Goal: Task Accomplishment & Management: Manage account settings

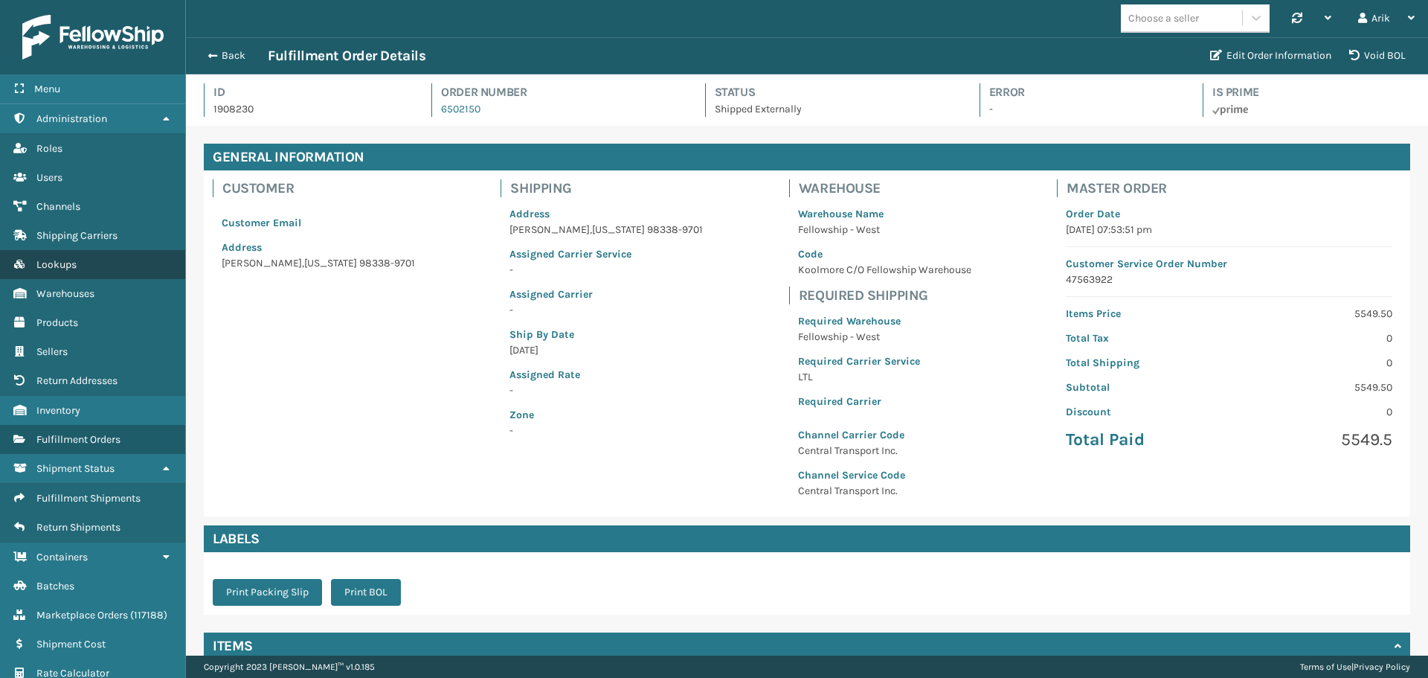
scroll to position [36, 1242]
click at [112, 613] on span "Marketplace Orders" at bounding box center [81, 614] width 91 height 13
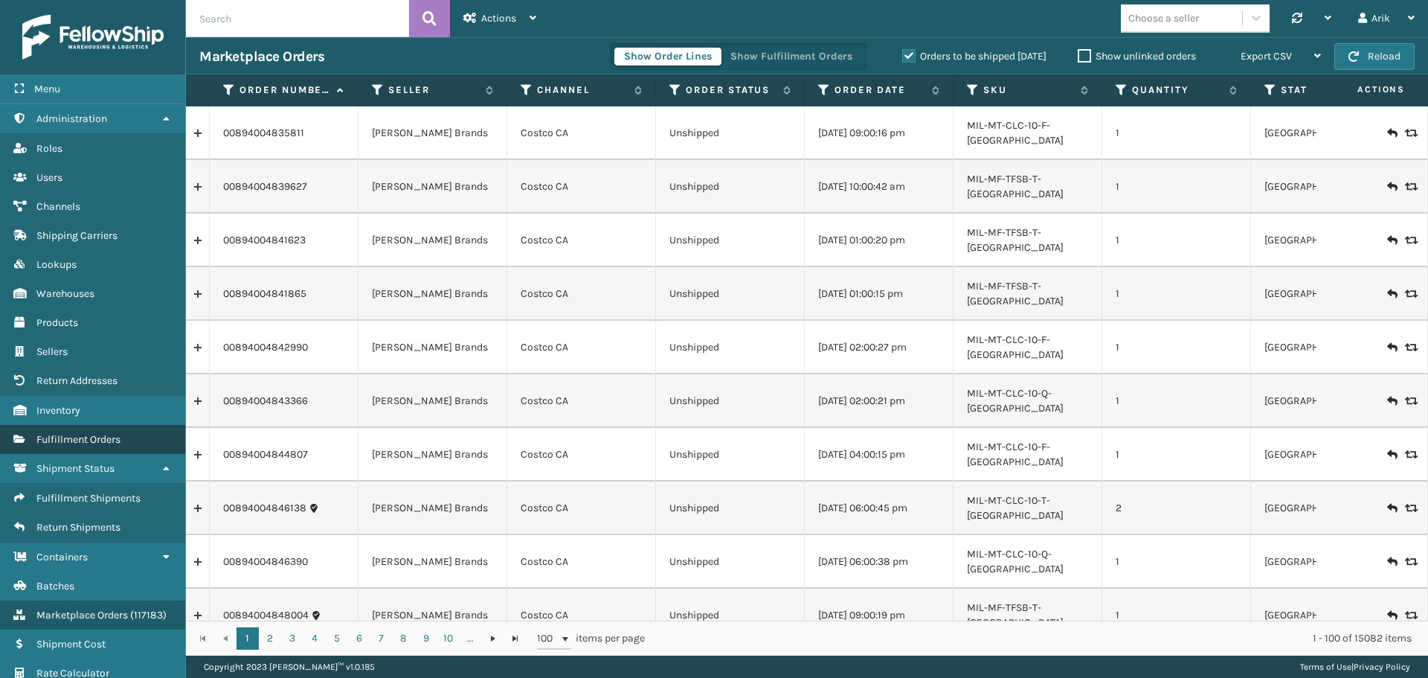
click at [112, 436] on span "Fulfillment Orders" at bounding box center [78, 439] width 84 height 13
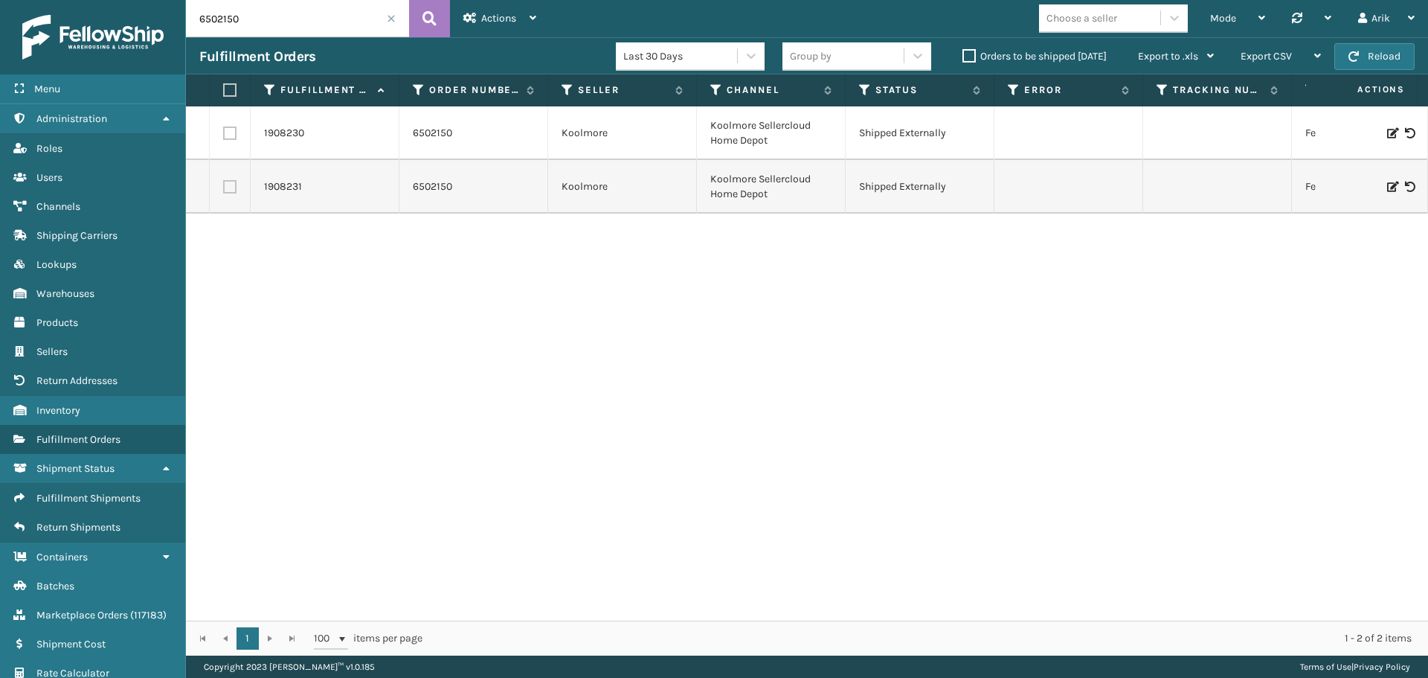
click at [1107, 17] on div "Choose a seller" at bounding box center [1082, 18] width 71 height 16
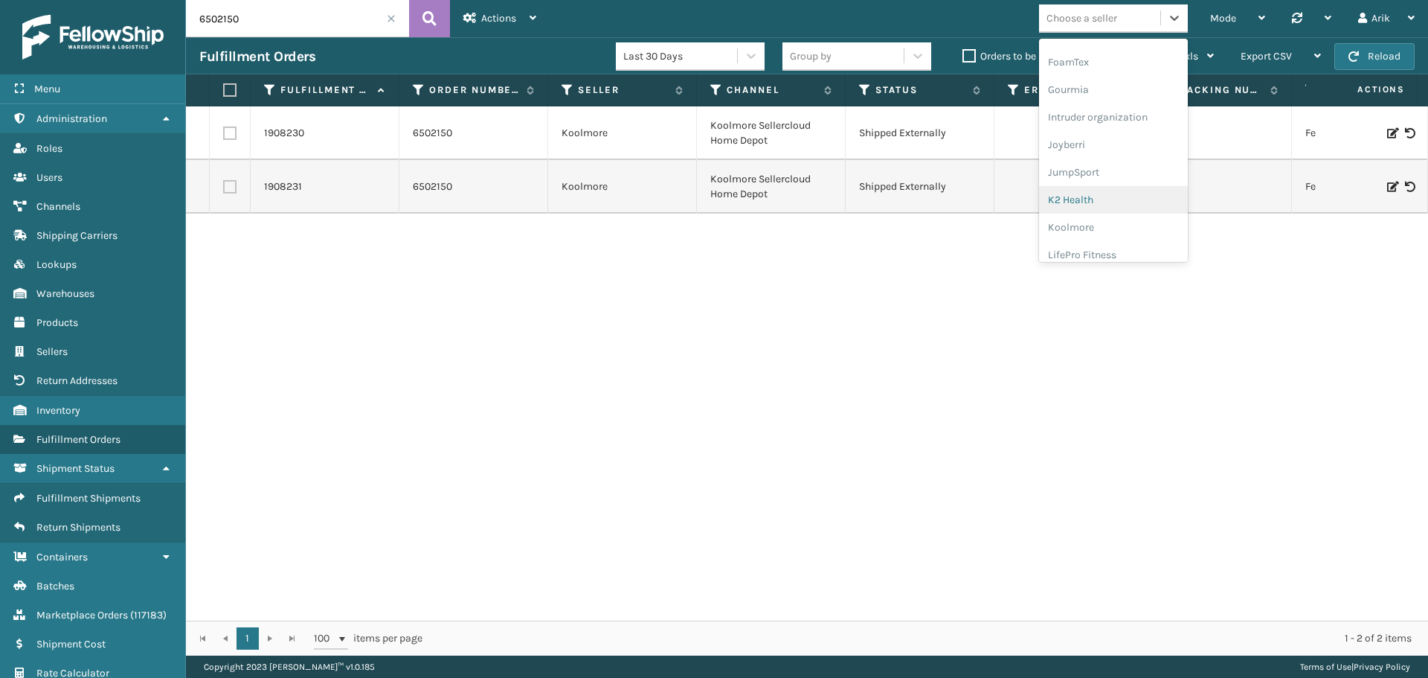
scroll to position [361, 0]
click at [1079, 179] on div "K2 Health" at bounding box center [1113, 190] width 149 height 28
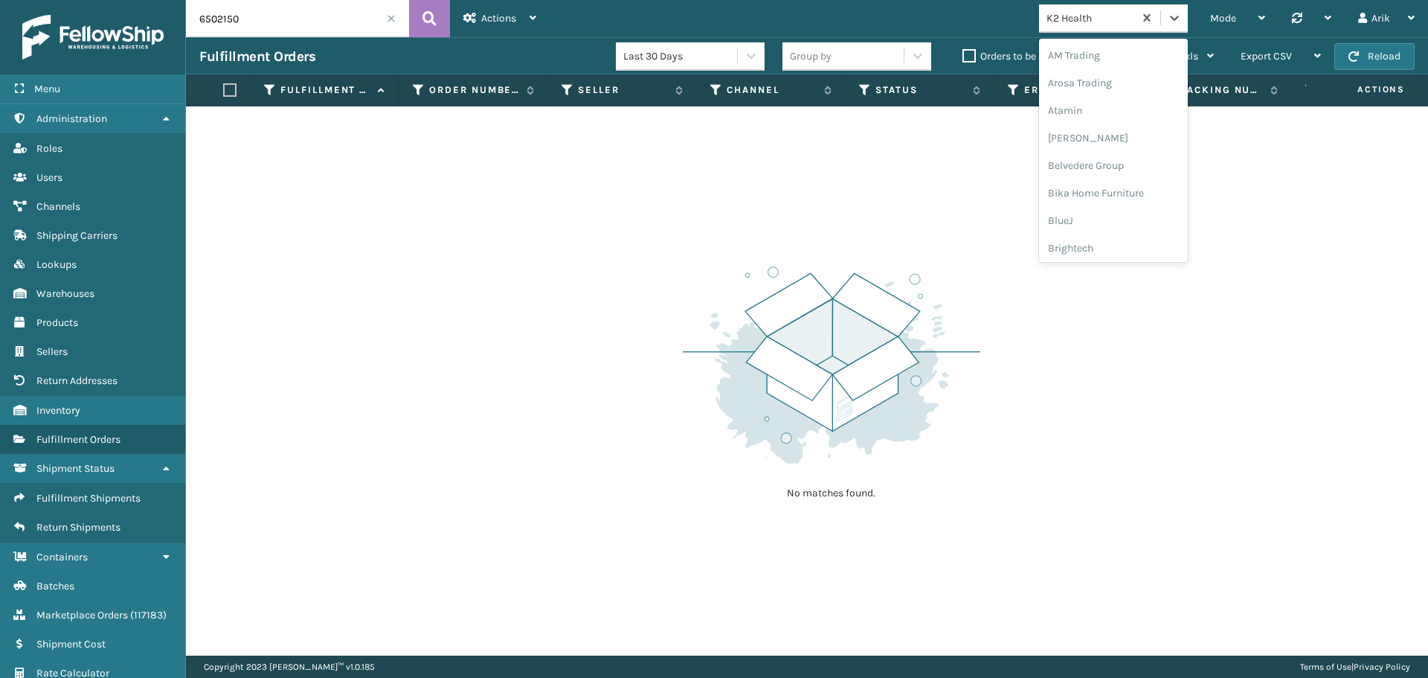
click at [1112, 24] on div "K2 Health" at bounding box center [1091, 18] width 89 height 16
click at [1076, 212] on div "JumpSport" at bounding box center [1113, 204] width 149 height 28
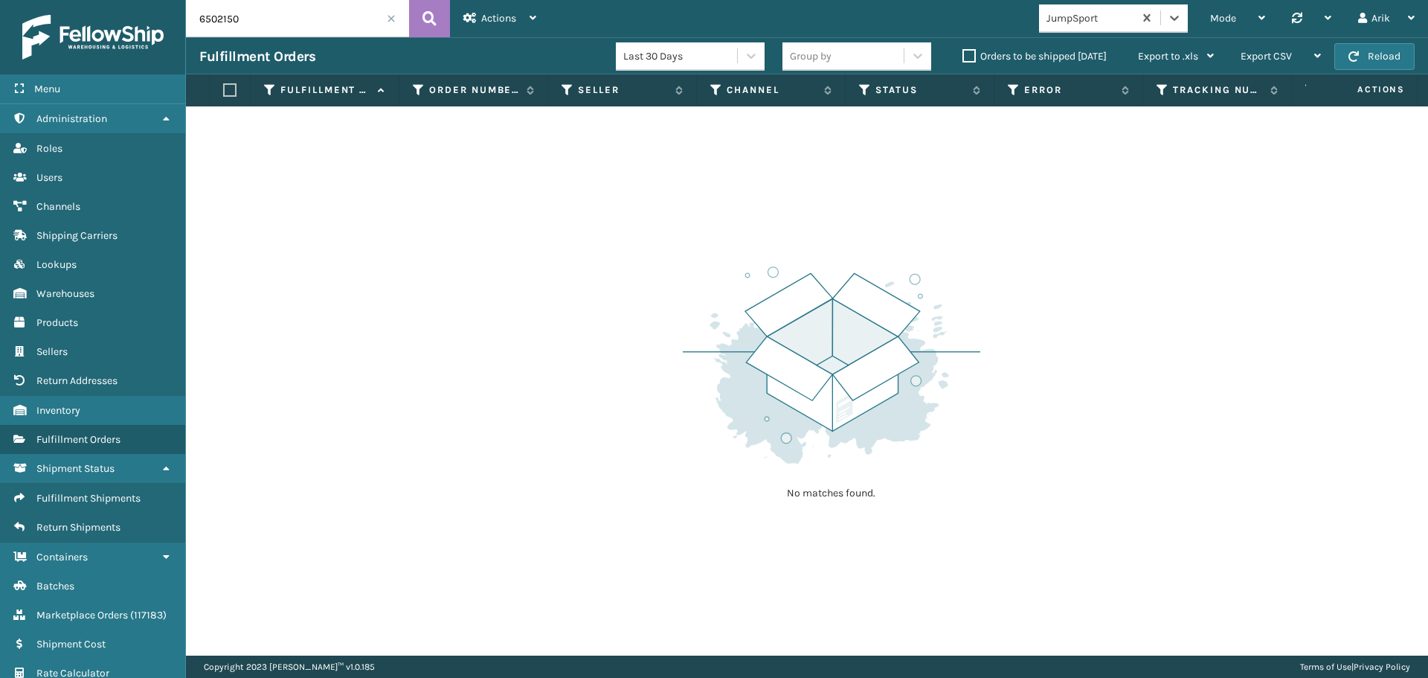
click at [399, 11] on input "6502150" at bounding box center [297, 18] width 223 height 37
click at [388, 19] on span at bounding box center [391, 18] width 9 height 9
click at [66, 182] on link "Users" at bounding box center [92, 177] width 185 height 29
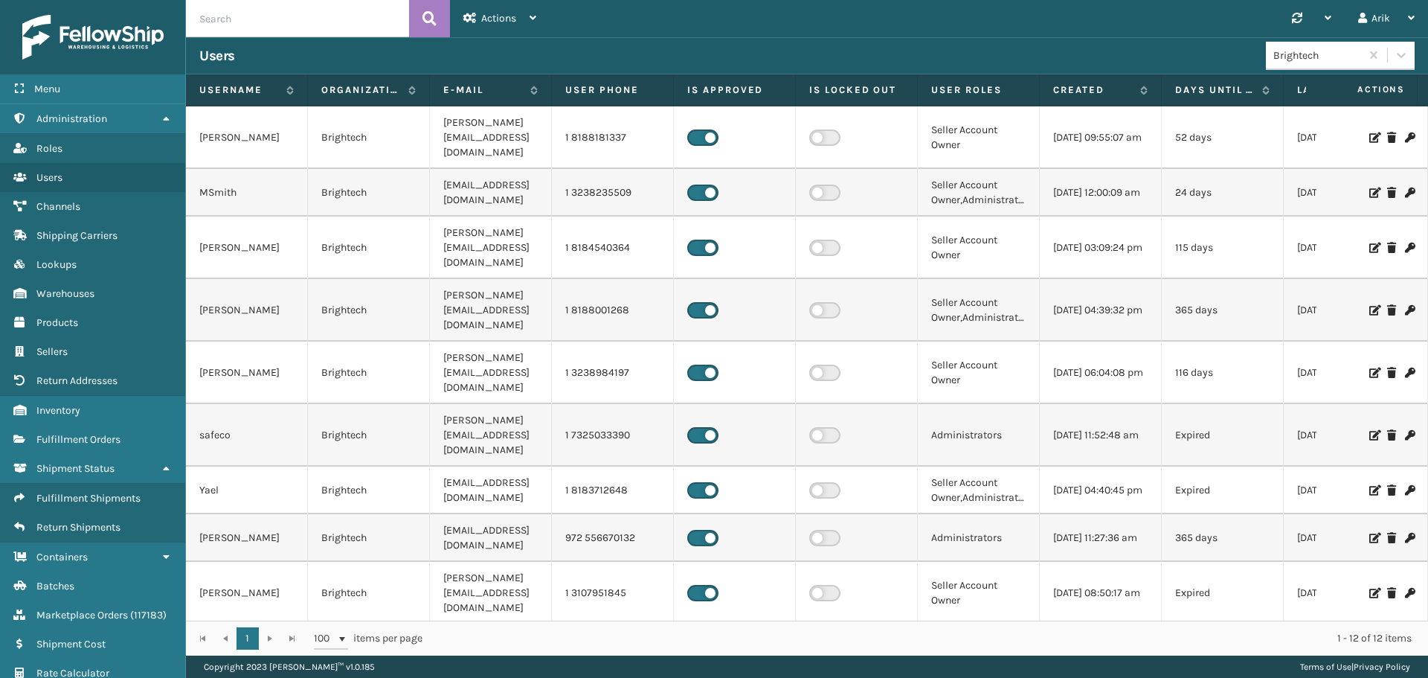
click at [1294, 60] on div "Brightech" at bounding box center [1317, 56] width 89 height 16
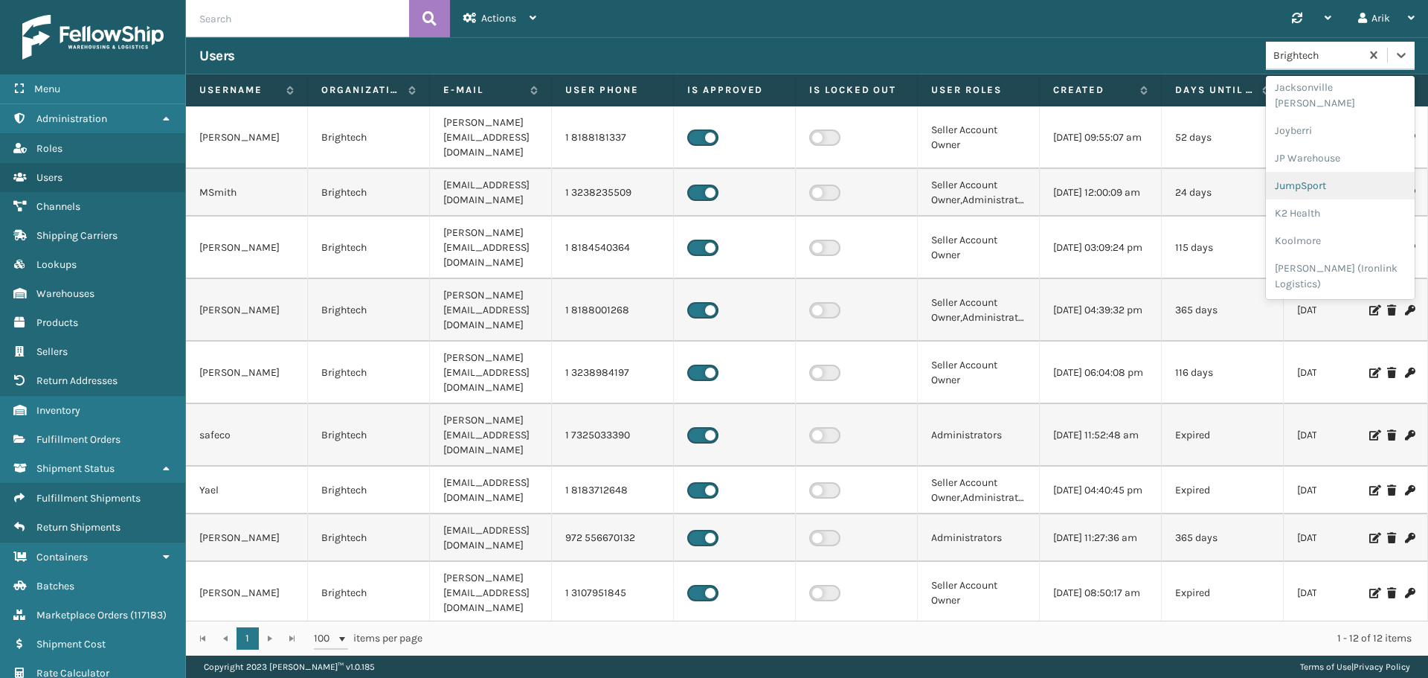
scroll to position [760, 0]
click at [1300, 176] on div "JumpSport" at bounding box center [1340, 190] width 149 height 28
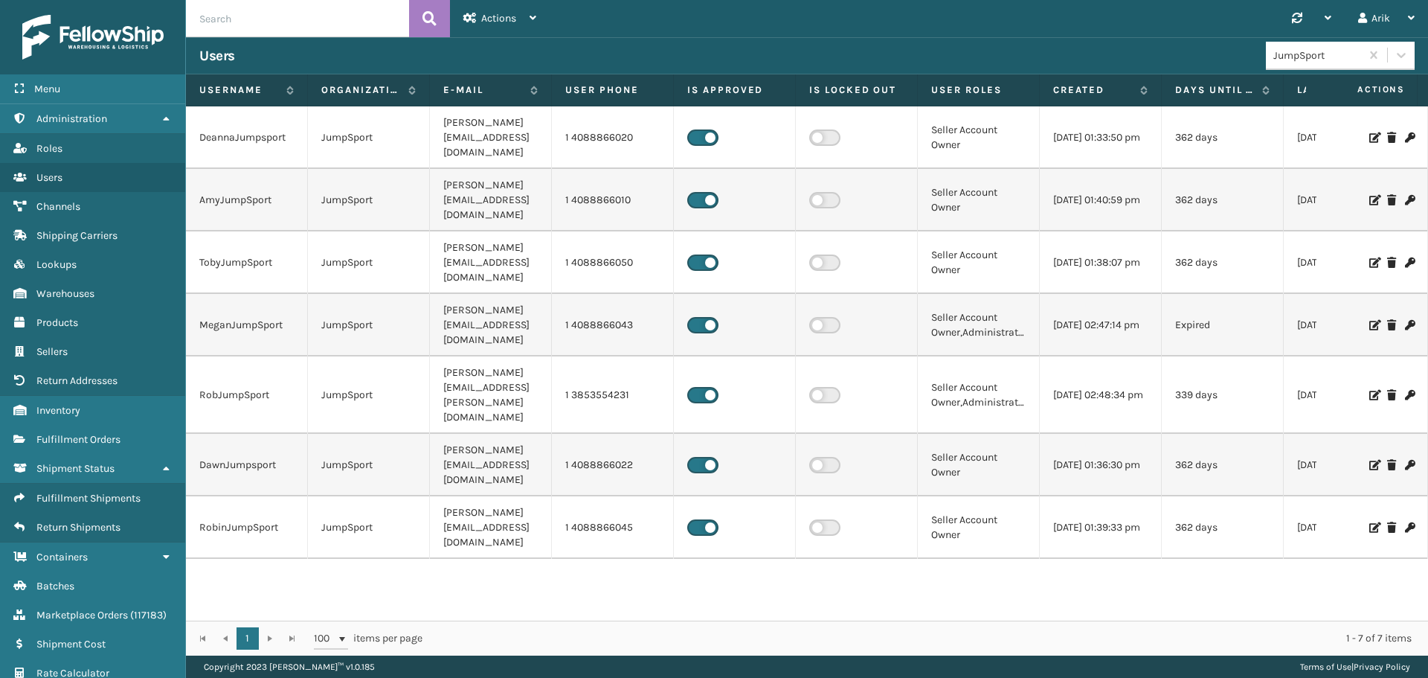
click at [1369, 257] on icon at bounding box center [1373, 262] width 9 height 10
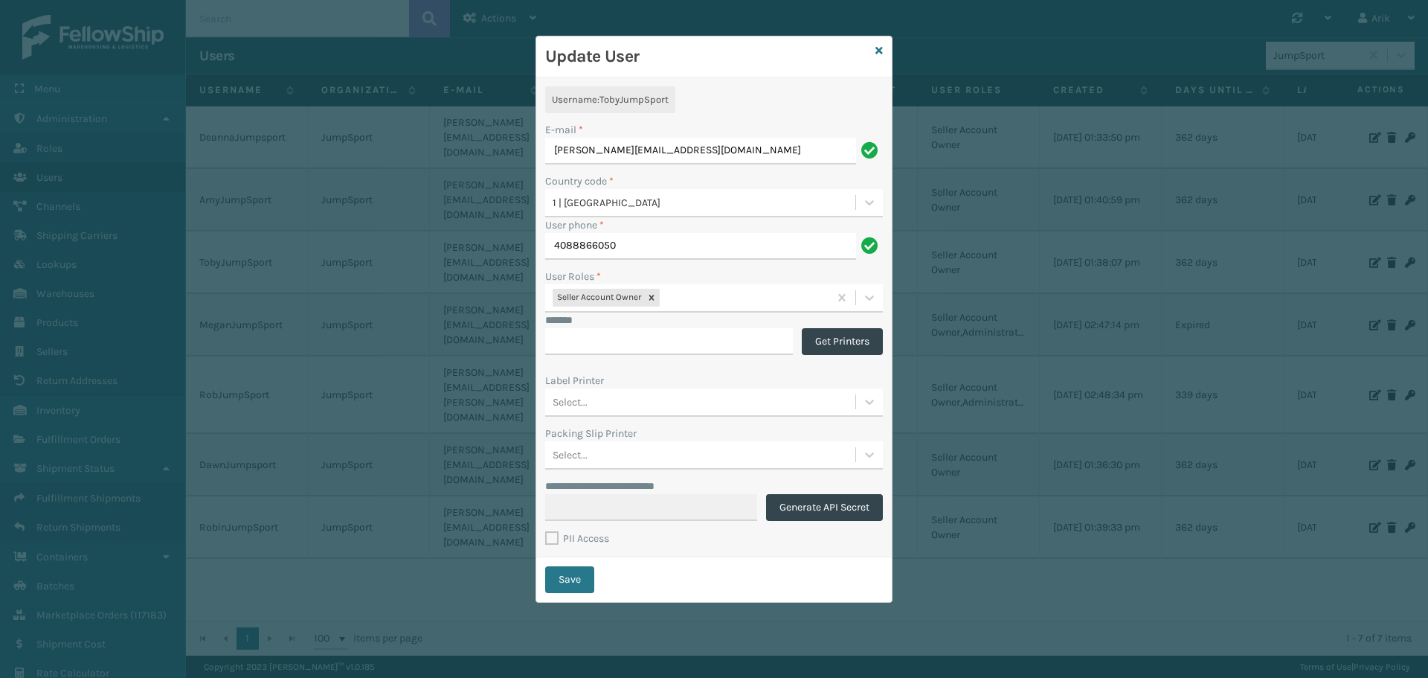
click at [554, 539] on label "PII Access" at bounding box center [577, 538] width 64 height 13
click at [546, 531] on input "PII Access" at bounding box center [545, 530] width 1 height 1
checkbox input "true"
click at [704, 295] on div "Seller Account Owner" at bounding box center [686, 298] width 283 height 25
click at [615, 333] on div "Administrators" at bounding box center [714, 335] width 338 height 28
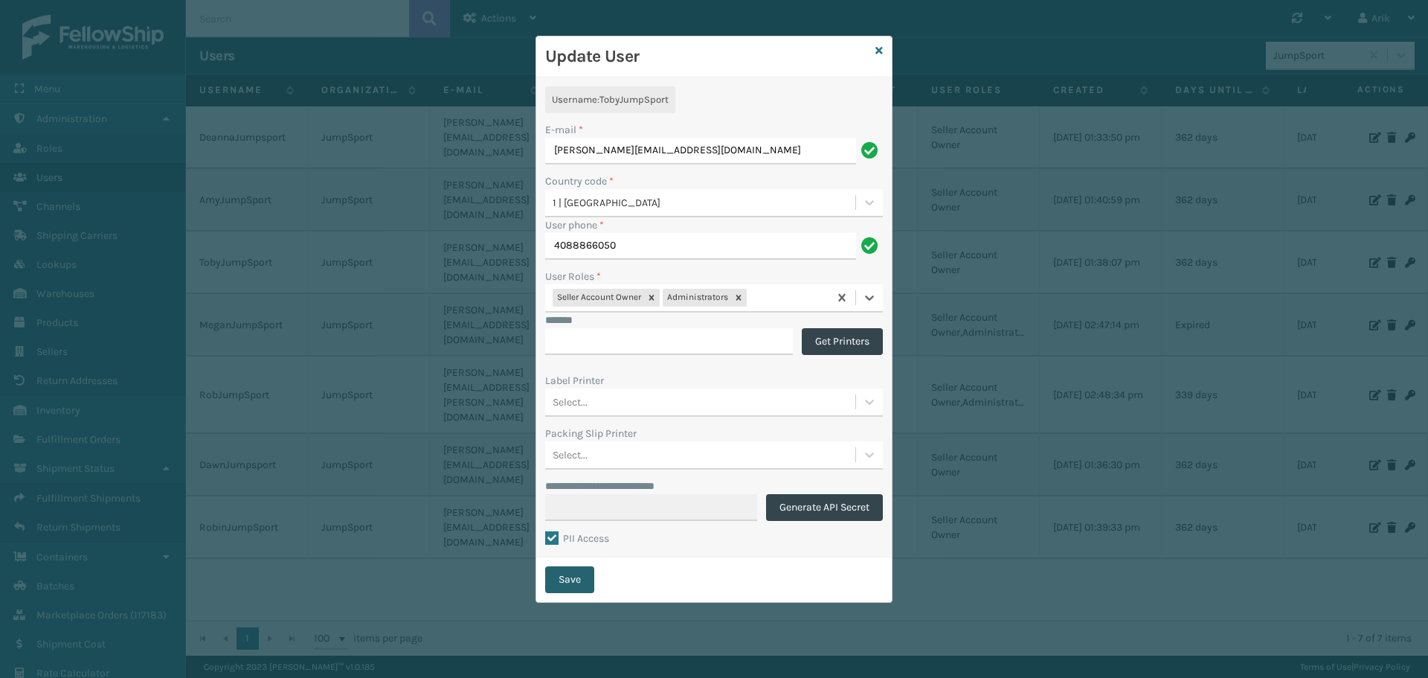
click at [571, 585] on button "Save" at bounding box center [569, 579] width 49 height 27
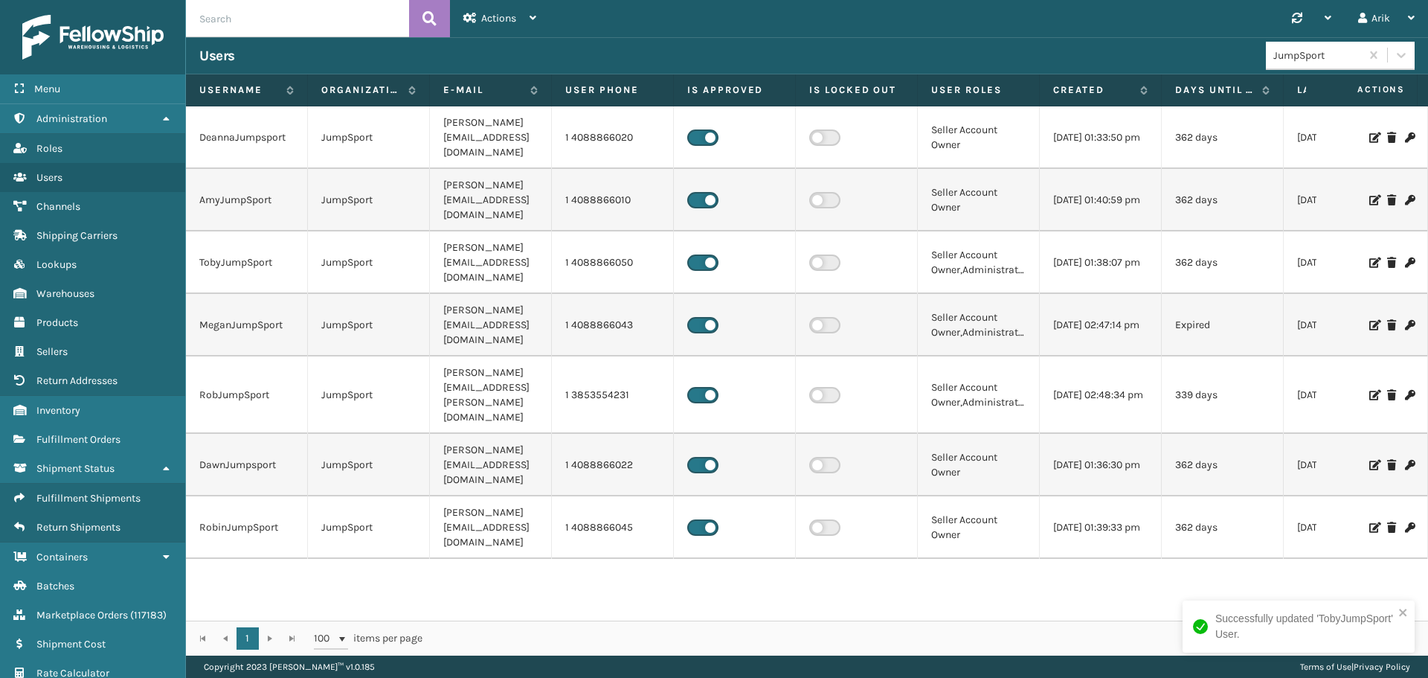
click at [1369, 132] on icon at bounding box center [1373, 137] width 9 height 10
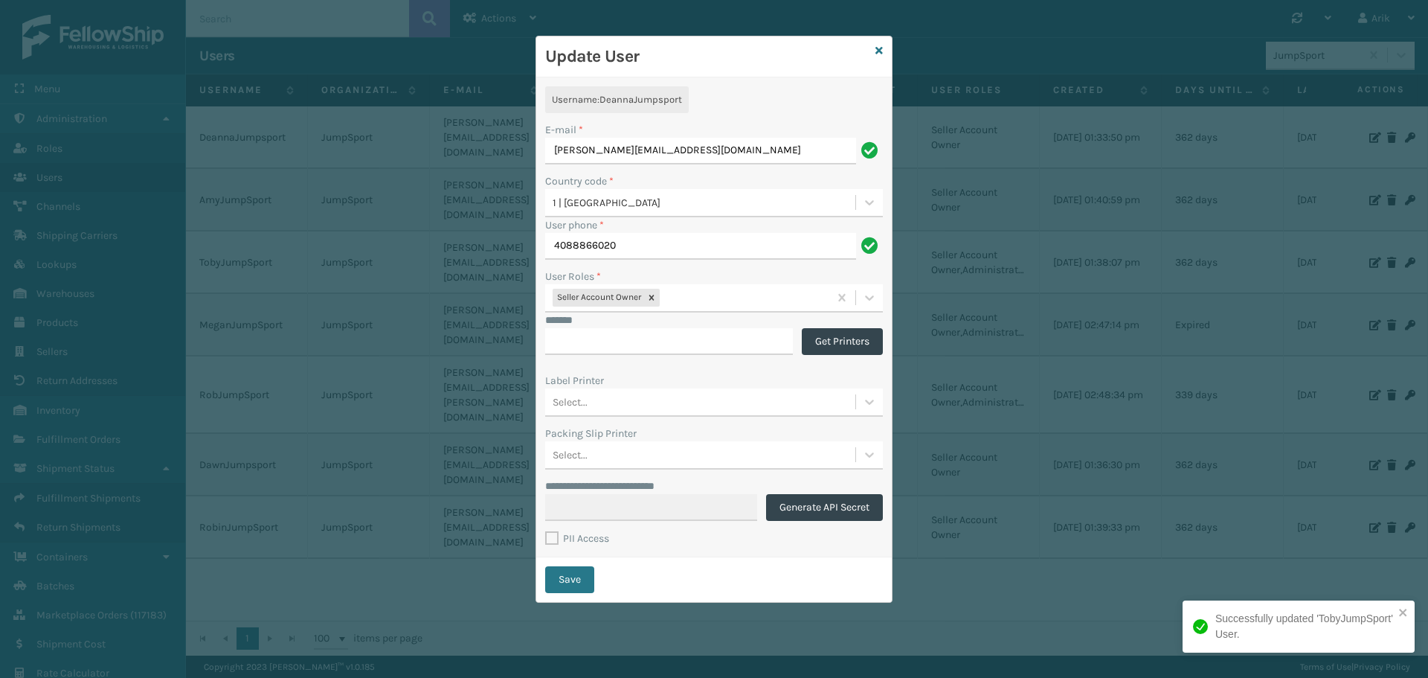
click at [579, 535] on label "PII Access" at bounding box center [577, 538] width 64 height 13
click at [546, 531] on input "PII Access" at bounding box center [545, 530] width 1 height 1
checkbox input "true"
click at [580, 570] on button "Save" at bounding box center [569, 579] width 49 height 27
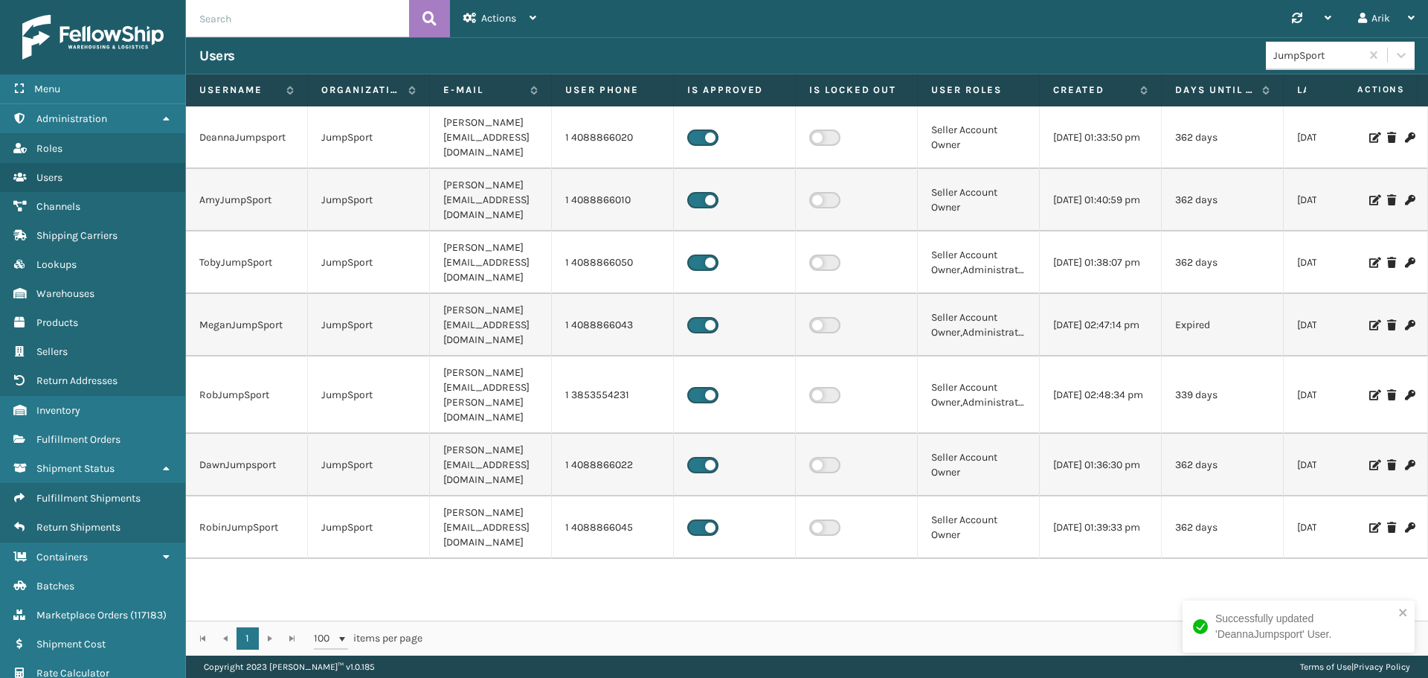
click at [1369, 195] on icon at bounding box center [1373, 200] width 9 height 10
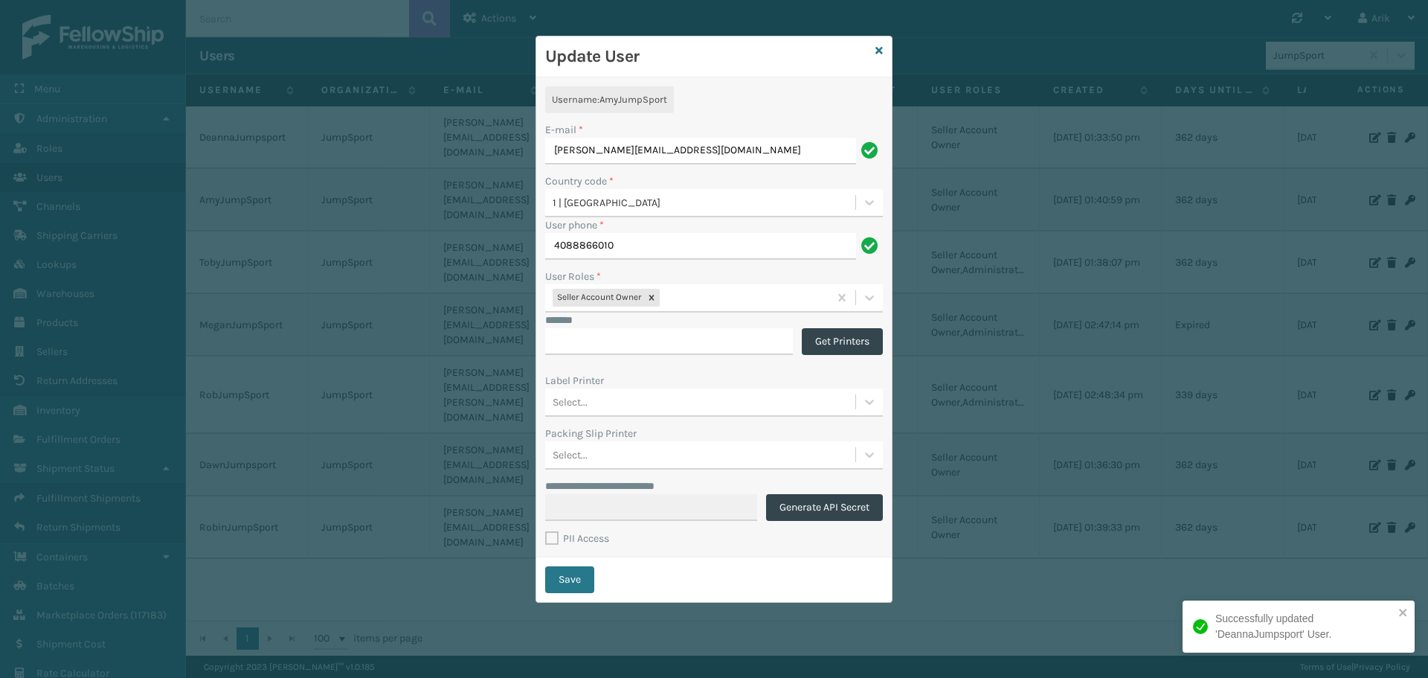
click at [566, 539] on label "PII Access" at bounding box center [577, 538] width 64 height 13
click at [546, 531] on input "PII Access" at bounding box center [545, 530] width 1 height 1
checkbox input "true"
click at [567, 573] on button "Save" at bounding box center [569, 579] width 49 height 27
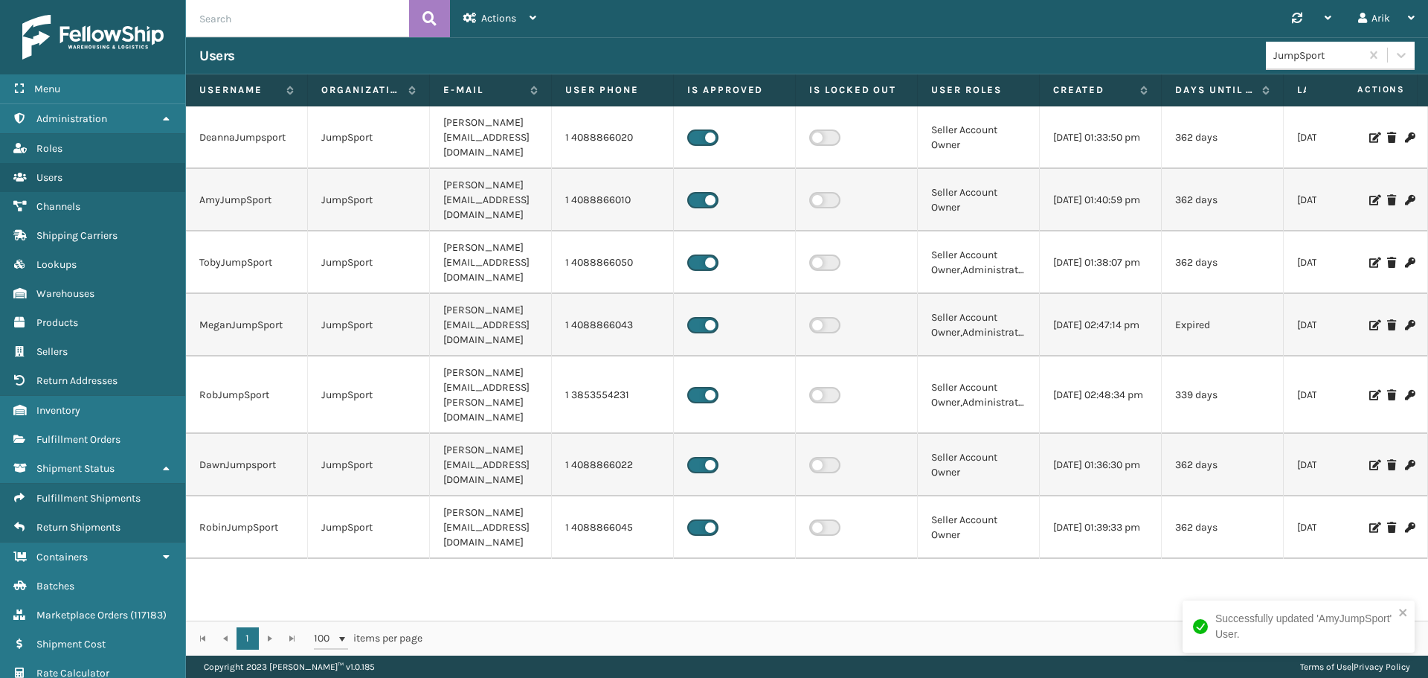
click at [1369, 257] on icon at bounding box center [1373, 262] width 9 height 10
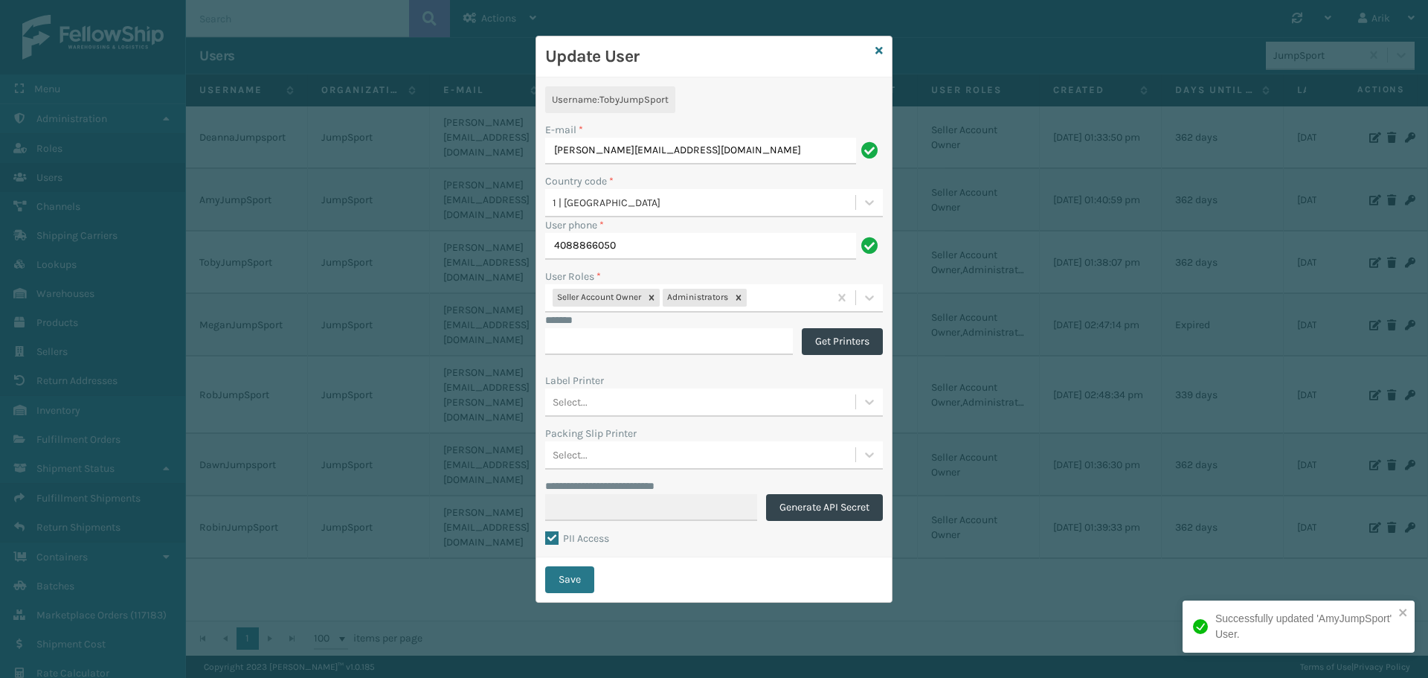
click at [381, 374] on div "**********" at bounding box center [714, 339] width 1428 height 678
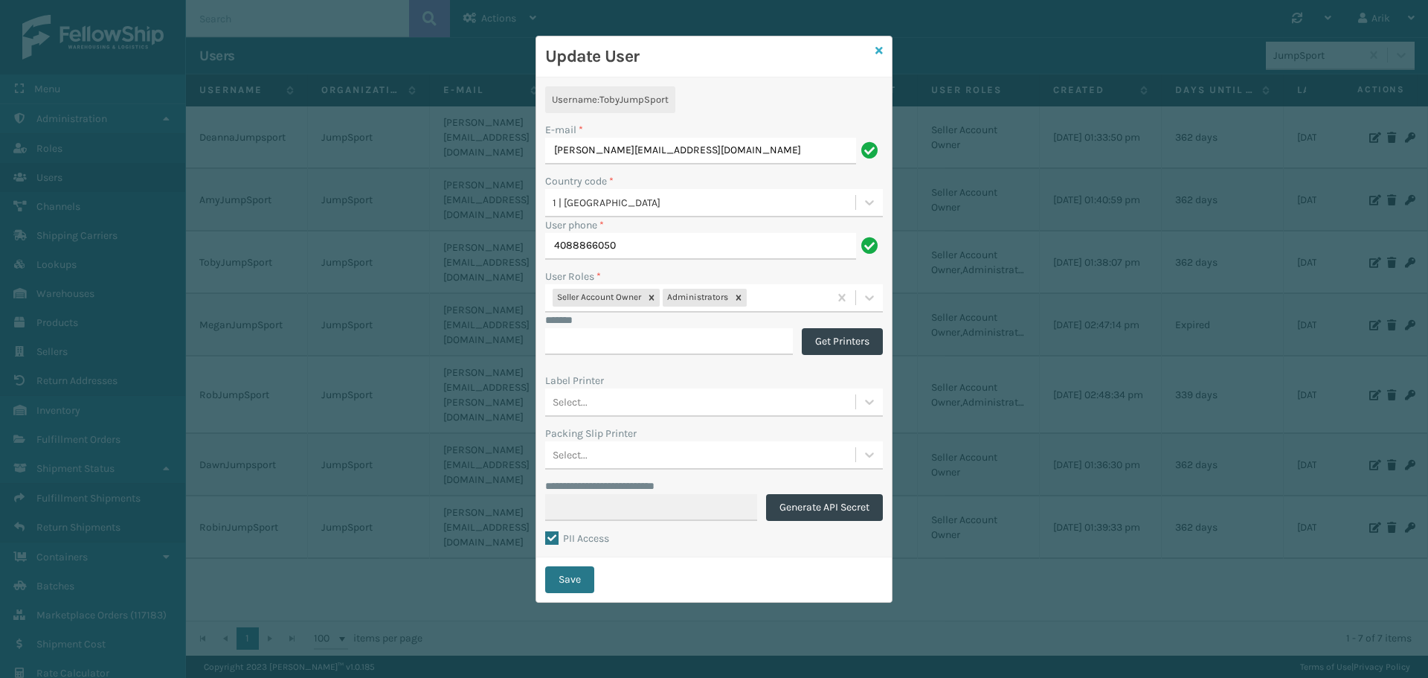
click at [881, 51] on icon at bounding box center [878, 50] width 7 height 10
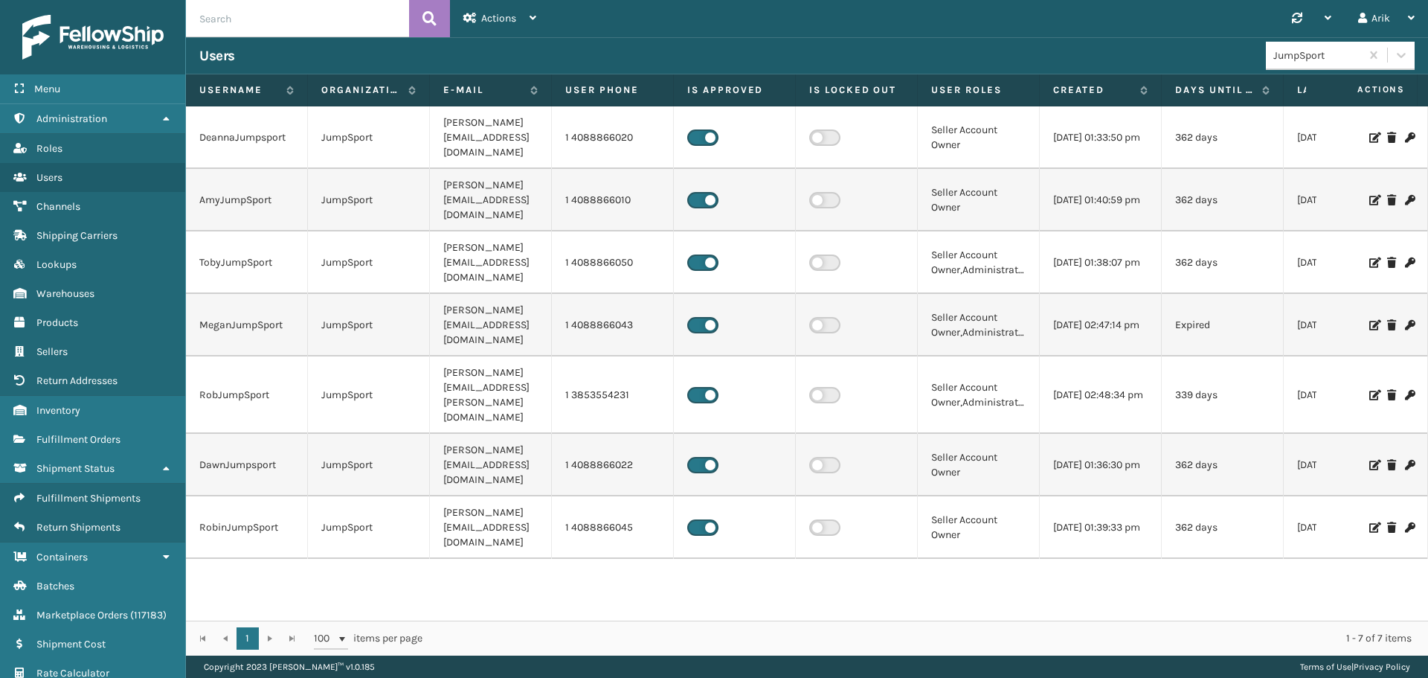
click at [1369, 320] on icon at bounding box center [1373, 325] width 9 height 10
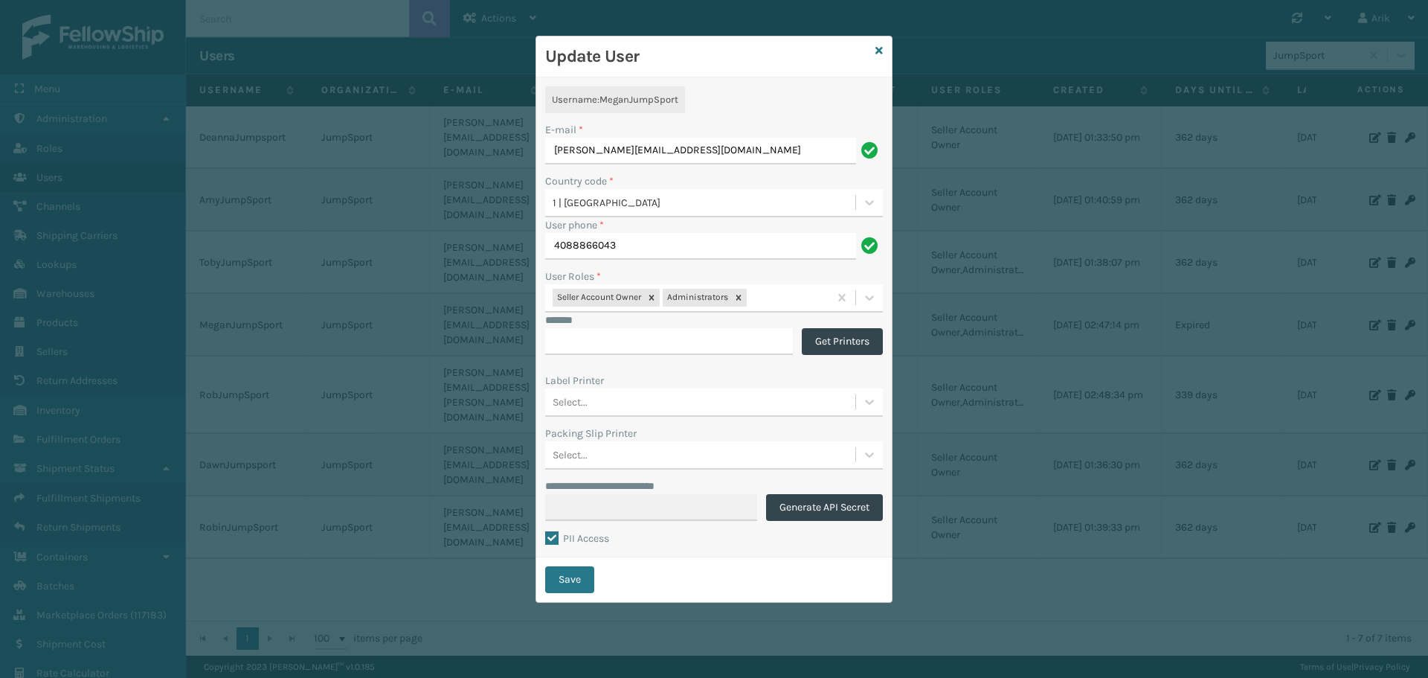
click at [443, 496] on div "**********" at bounding box center [714, 339] width 1428 height 678
click at [877, 48] on icon at bounding box center [878, 50] width 7 height 10
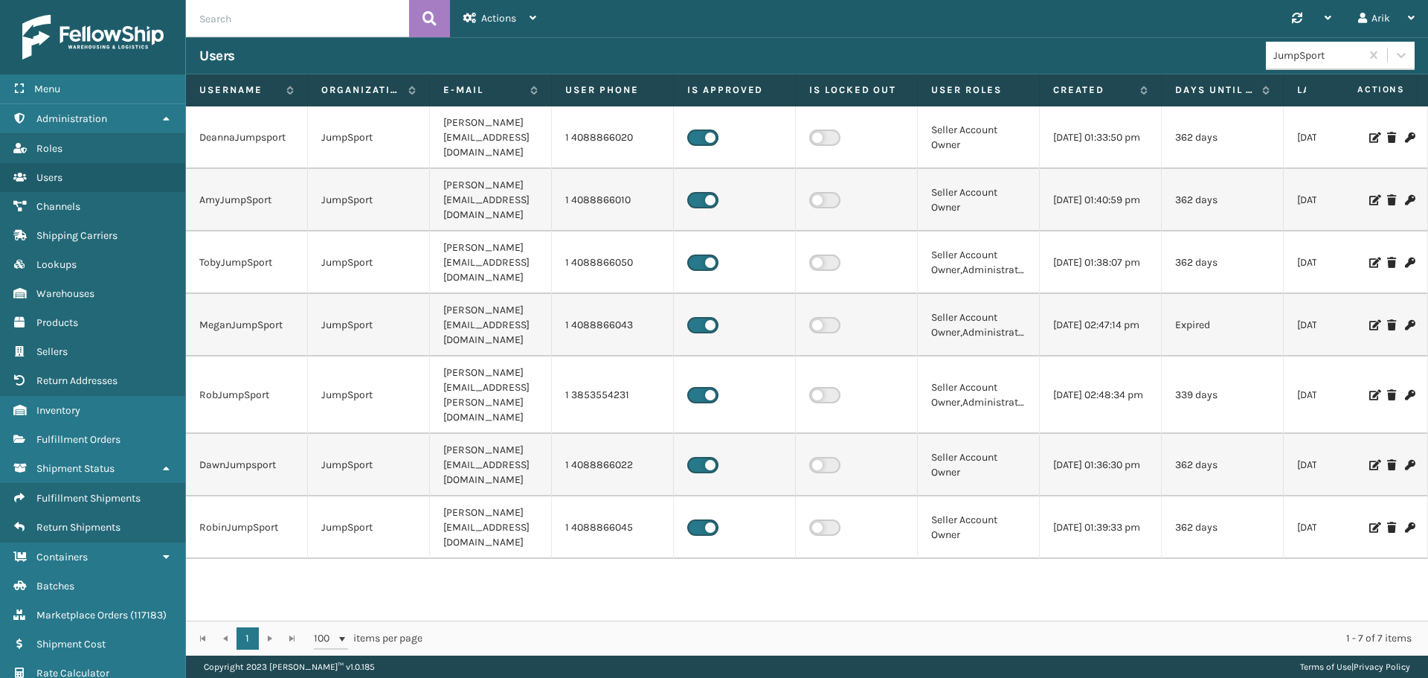
click at [1369, 460] on icon at bounding box center [1373, 465] width 9 height 10
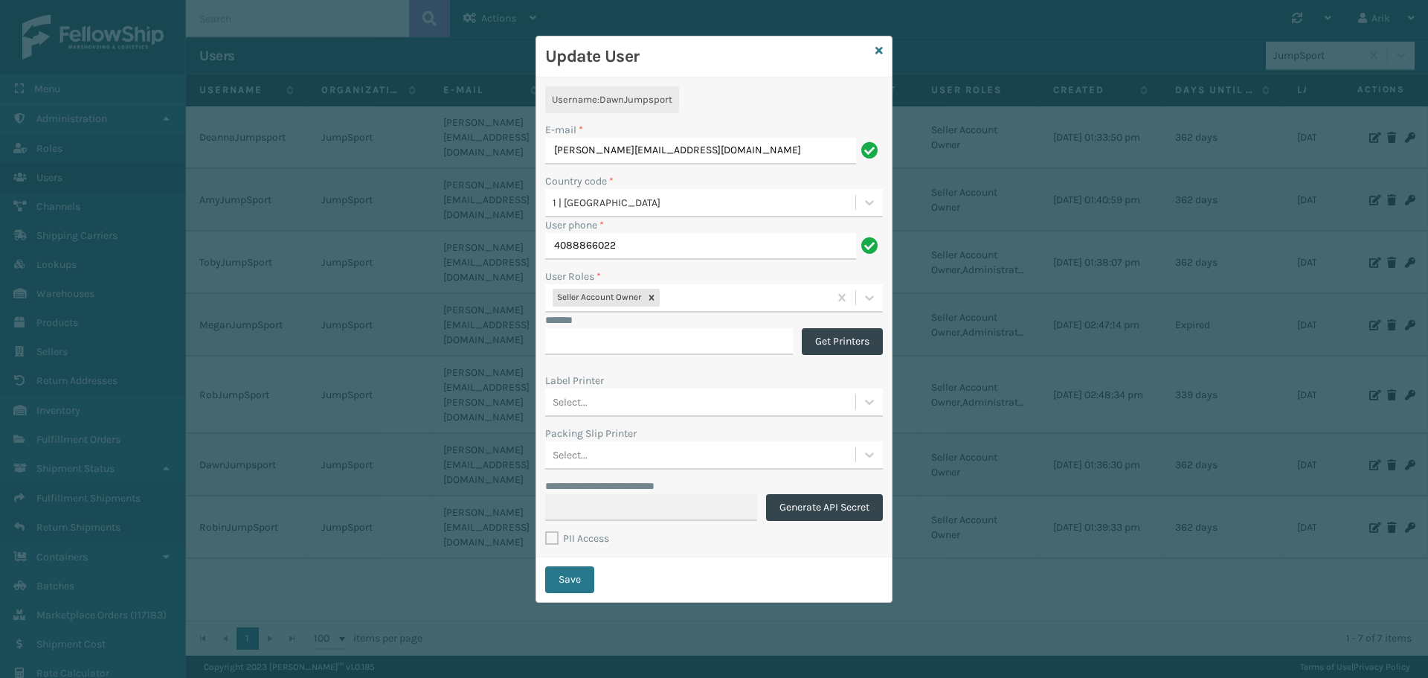
click at [552, 534] on label "PII Access" at bounding box center [577, 538] width 64 height 13
click at [546, 531] on input "PII Access" at bounding box center [545, 530] width 1 height 1
checkbox input "true"
click at [576, 571] on button "Save" at bounding box center [569, 579] width 49 height 27
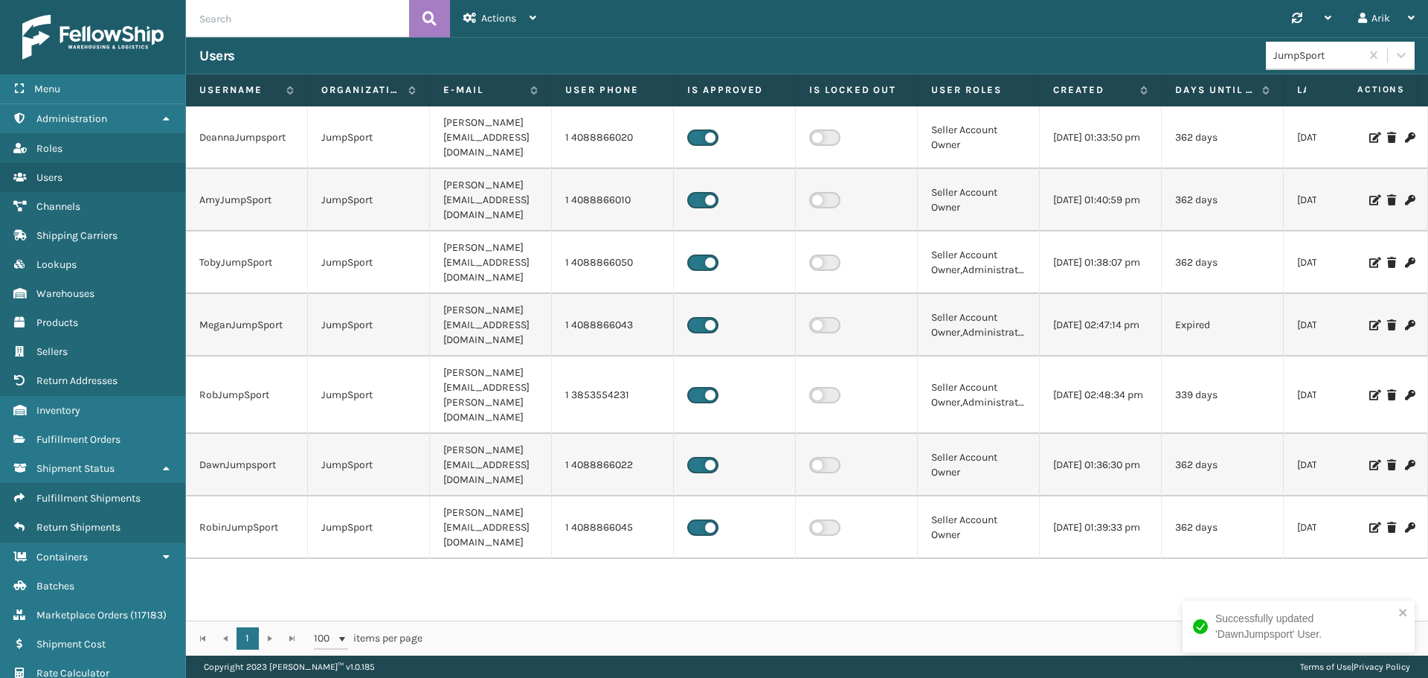
click at [1369, 522] on icon at bounding box center [1373, 527] width 9 height 10
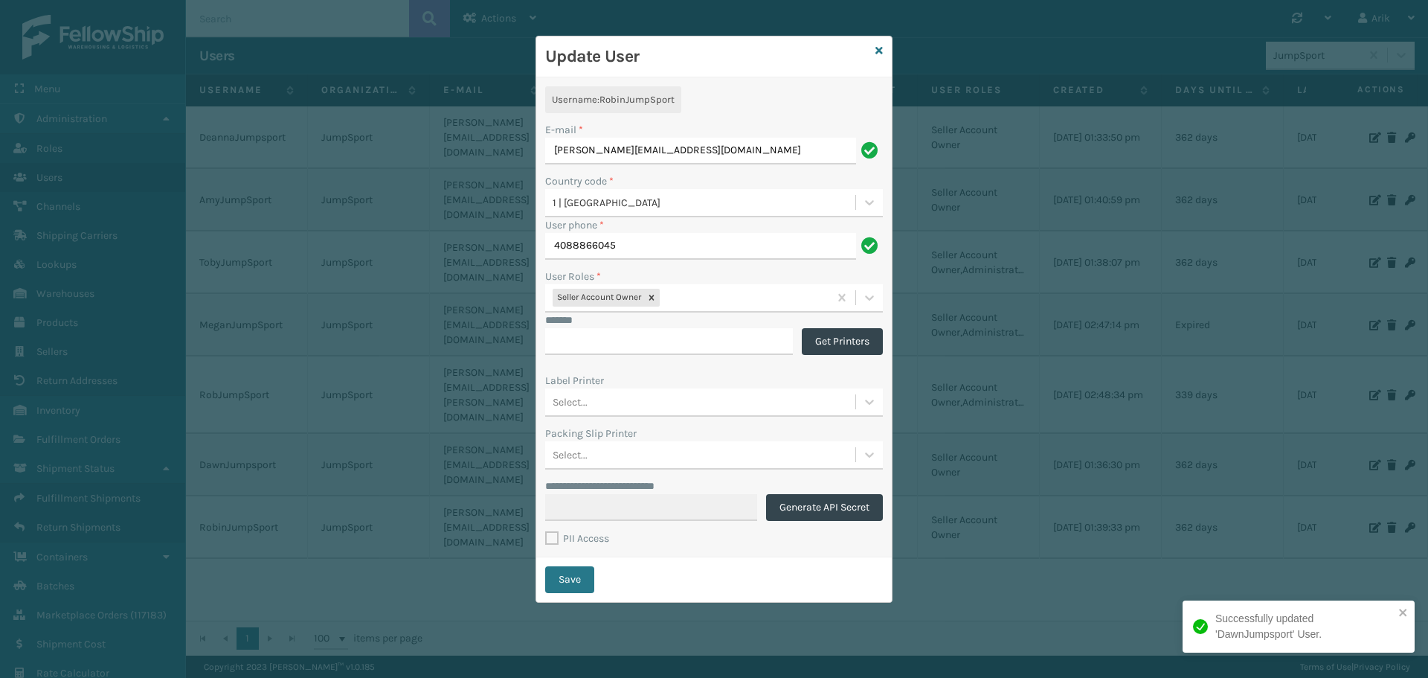
click at [550, 536] on label "PII Access" at bounding box center [577, 538] width 64 height 13
click at [546, 531] on input "PII Access" at bounding box center [545, 530] width 1 height 1
checkbox input "true"
click at [565, 569] on button "Save" at bounding box center [569, 579] width 49 height 27
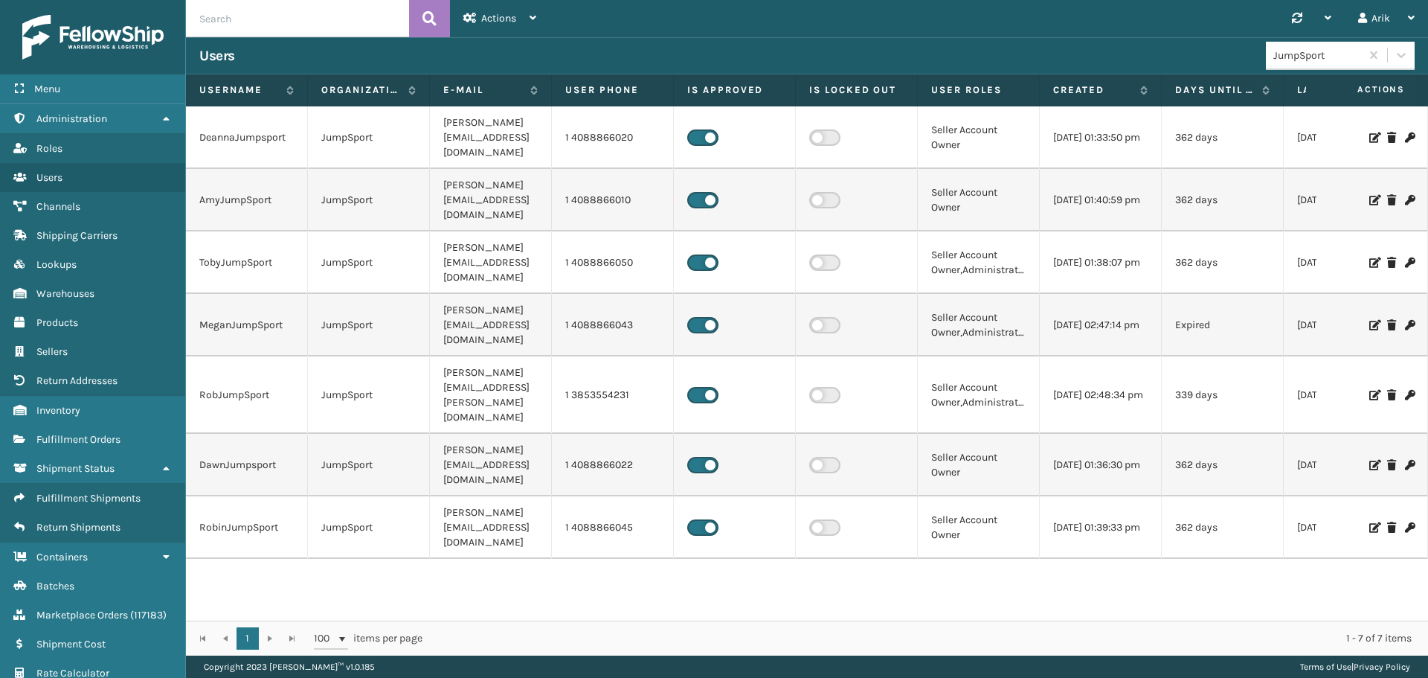
click at [241, 356] on td "RobJumpSport" at bounding box center [247, 394] width 122 height 77
click at [1369, 390] on icon at bounding box center [1373, 395] width 9 height 10
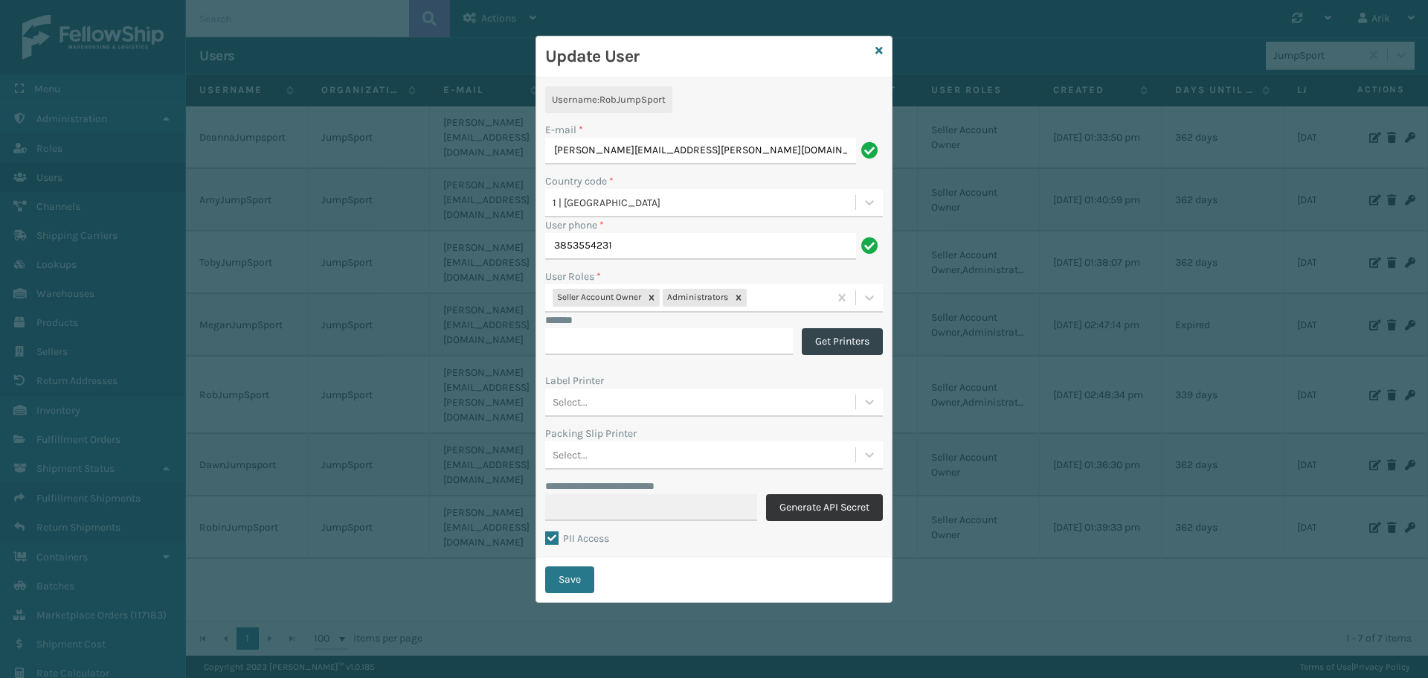
click at [806, 498] on button "Generate API Secret" at bounding box center [824, 507] width 117 height 27
type input "**********"
click at [878, 45] on icon at bounding box center [878, 50] width 7 height 10
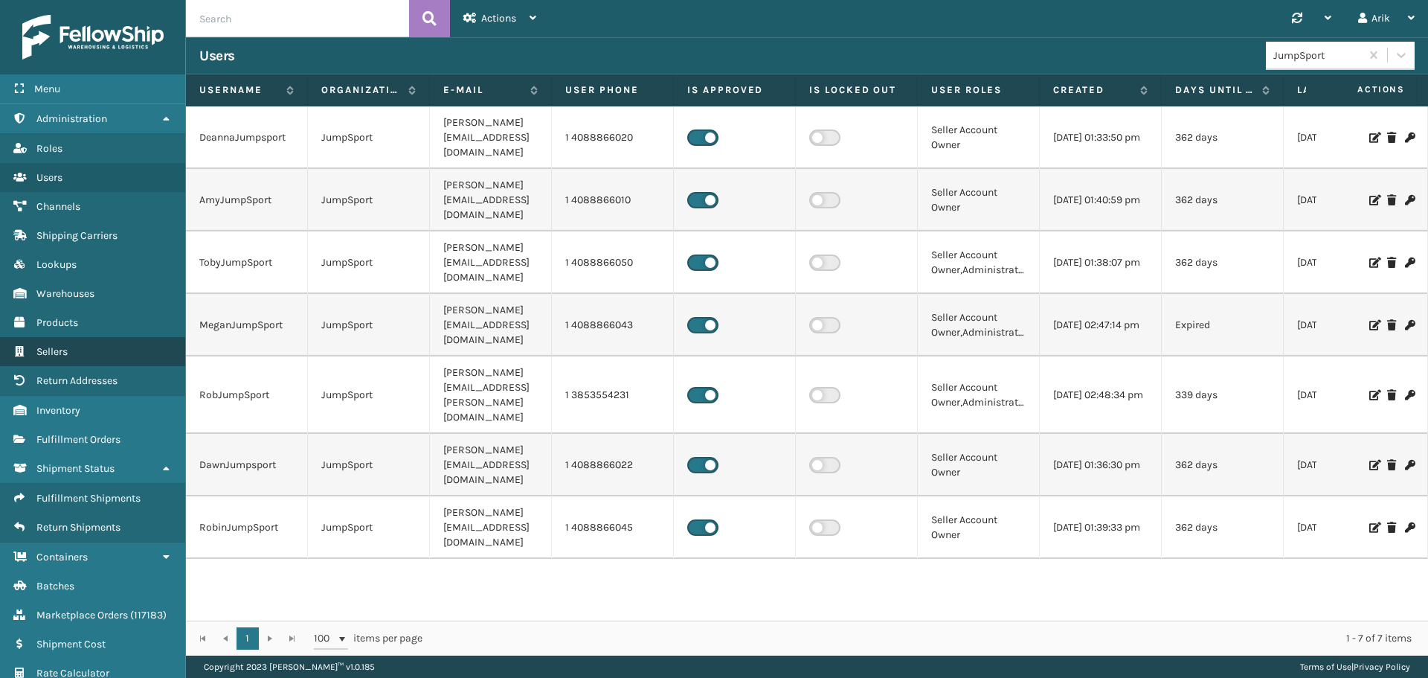
click at [50, 351] on span "Sellers" at bounding box center [51, 351] width 31 height 13
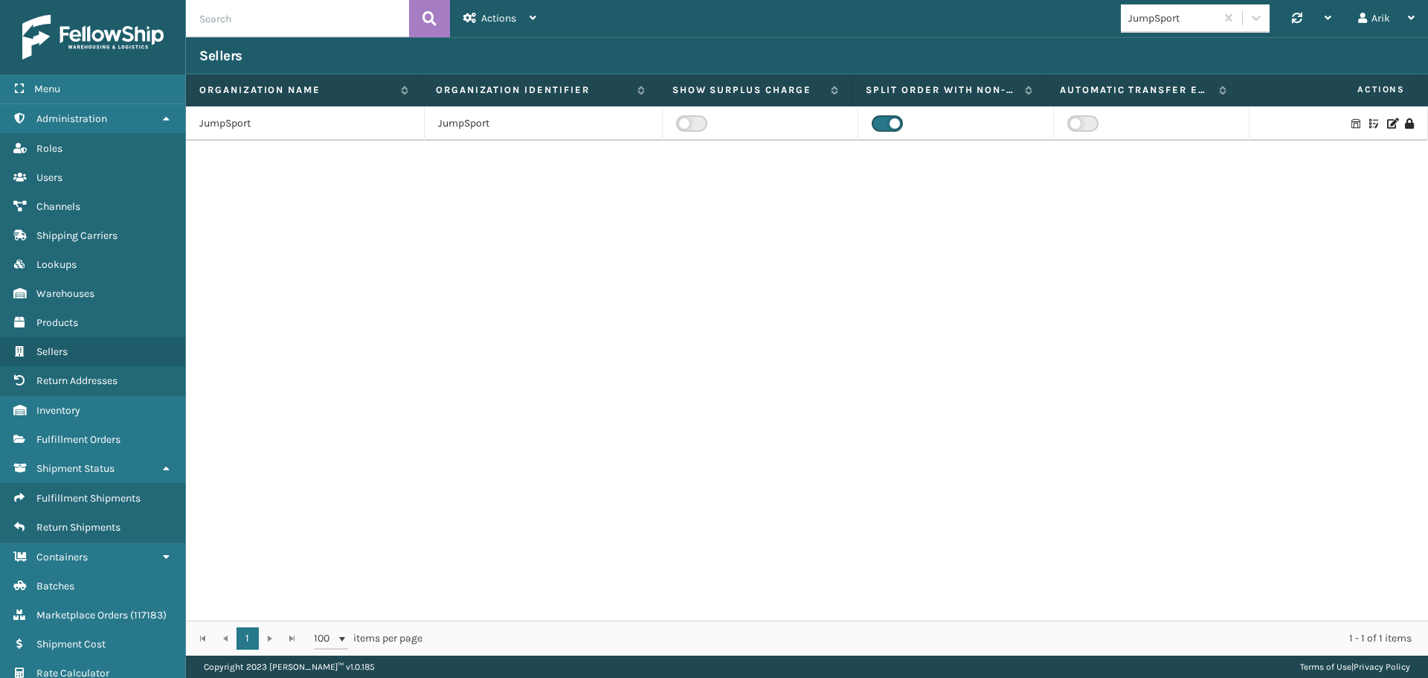
click at [1387, 122] on icon at bounding box center [1391, 123] width 9 height 10
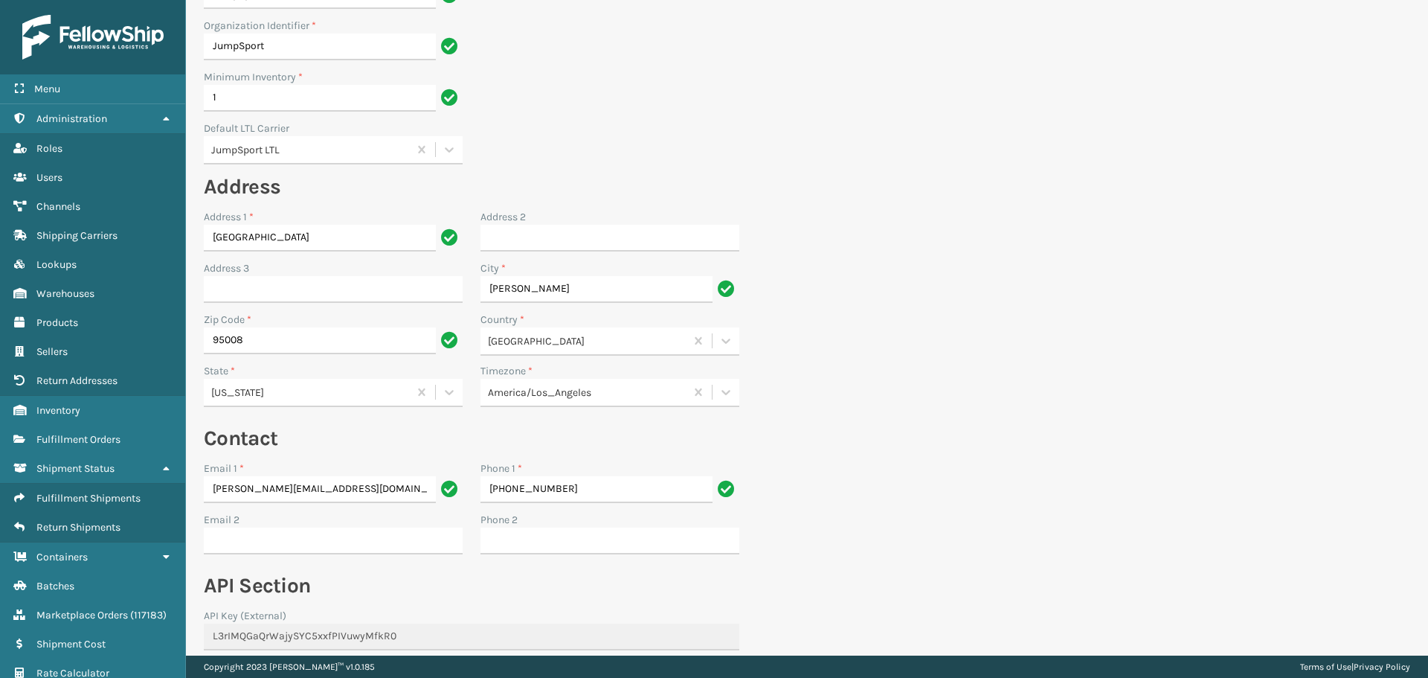
scroll to position [237, 0]
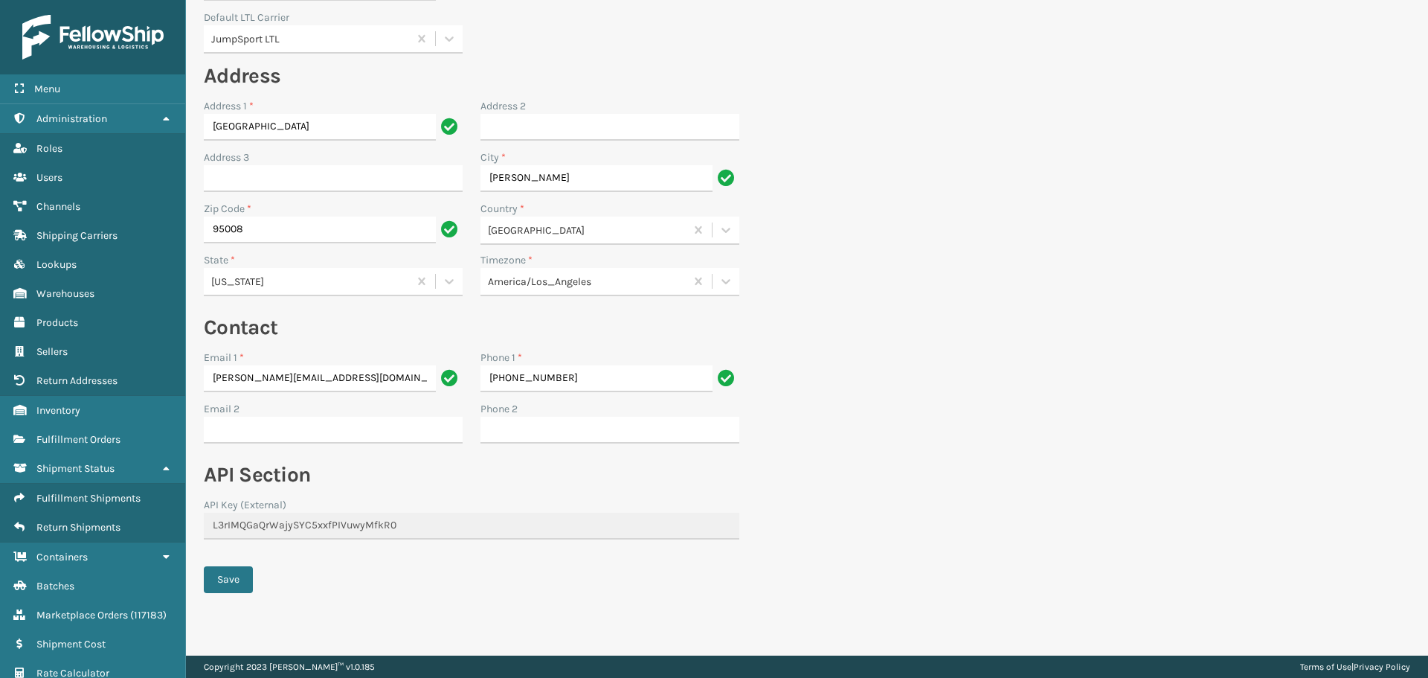
click at [296, 510] on div "API Key (External)" at bounding box center [472, 505] width 536 height 16
click at [50, 326] on span "Products" at bounding box center [57, 322] width 42 height 13
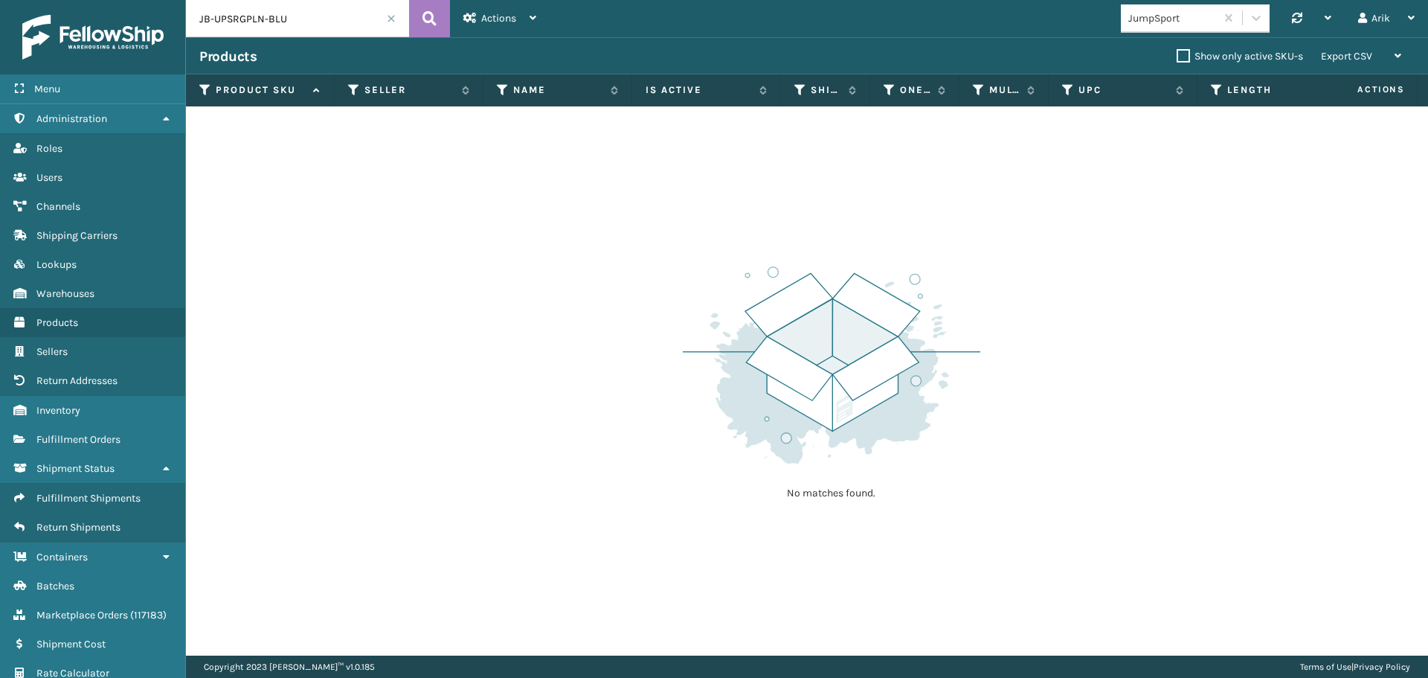
click at [393, 24] on input "JB-UPSRGPLN-BLU" at bounding box center [297, 18] width 223 height 37
click at [393, 18] on span at bounding box center [391, 18] width 9 height 9
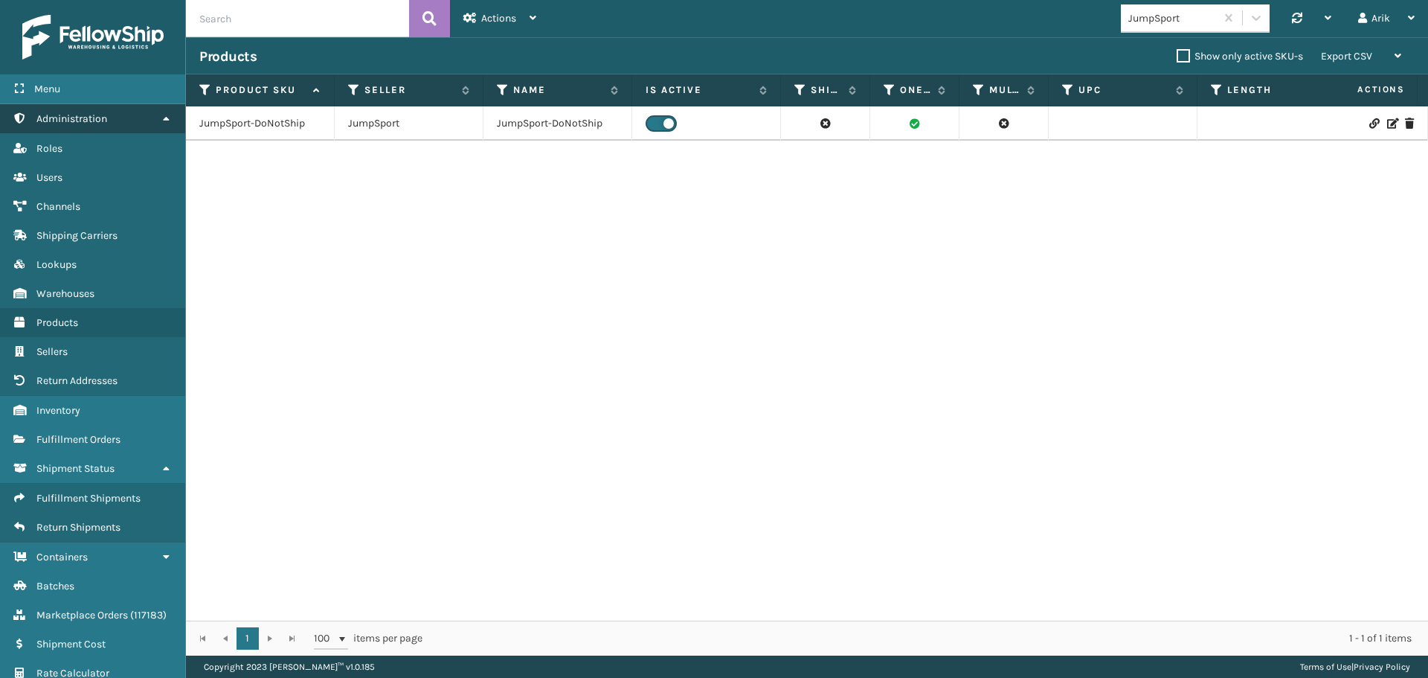
click at [77, 113] on span "Administration" at bounding box center [71, 118] width 71 height 13
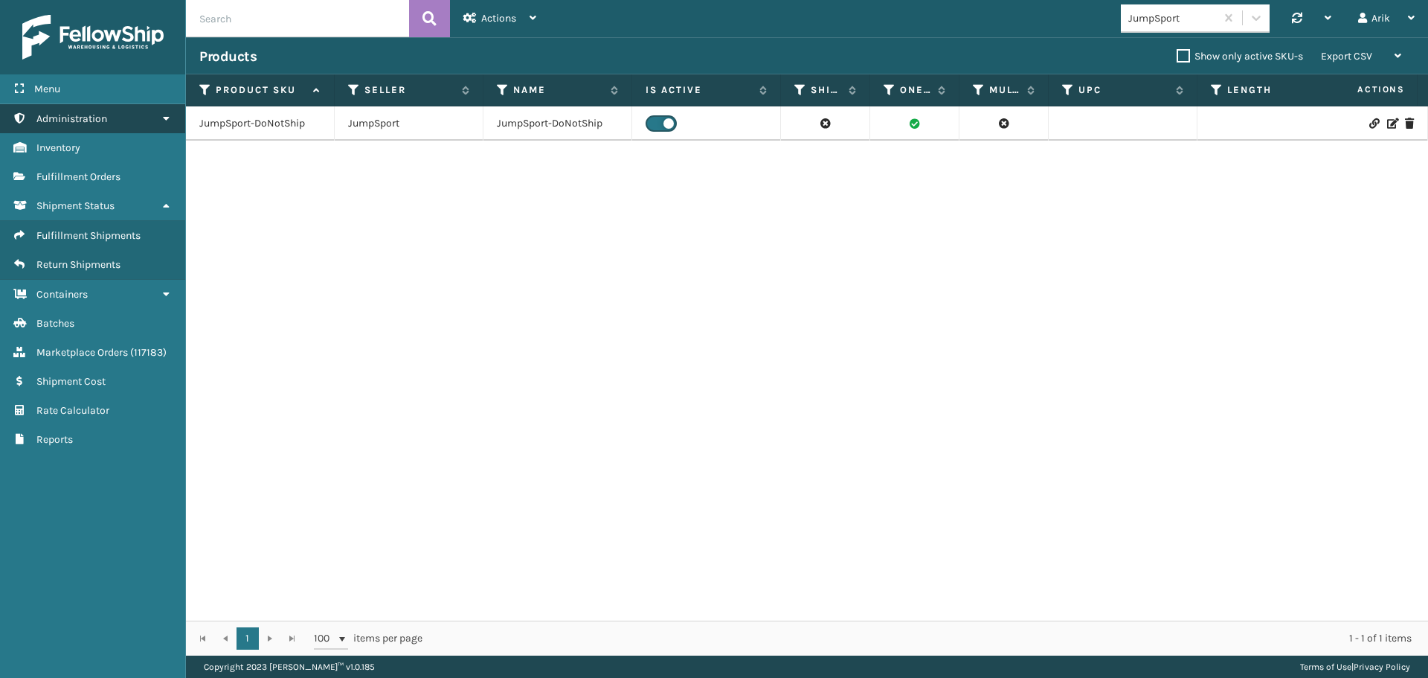
click at [111, 116] on link "Administration" at bounding box center [92, 118] width 185 height 29
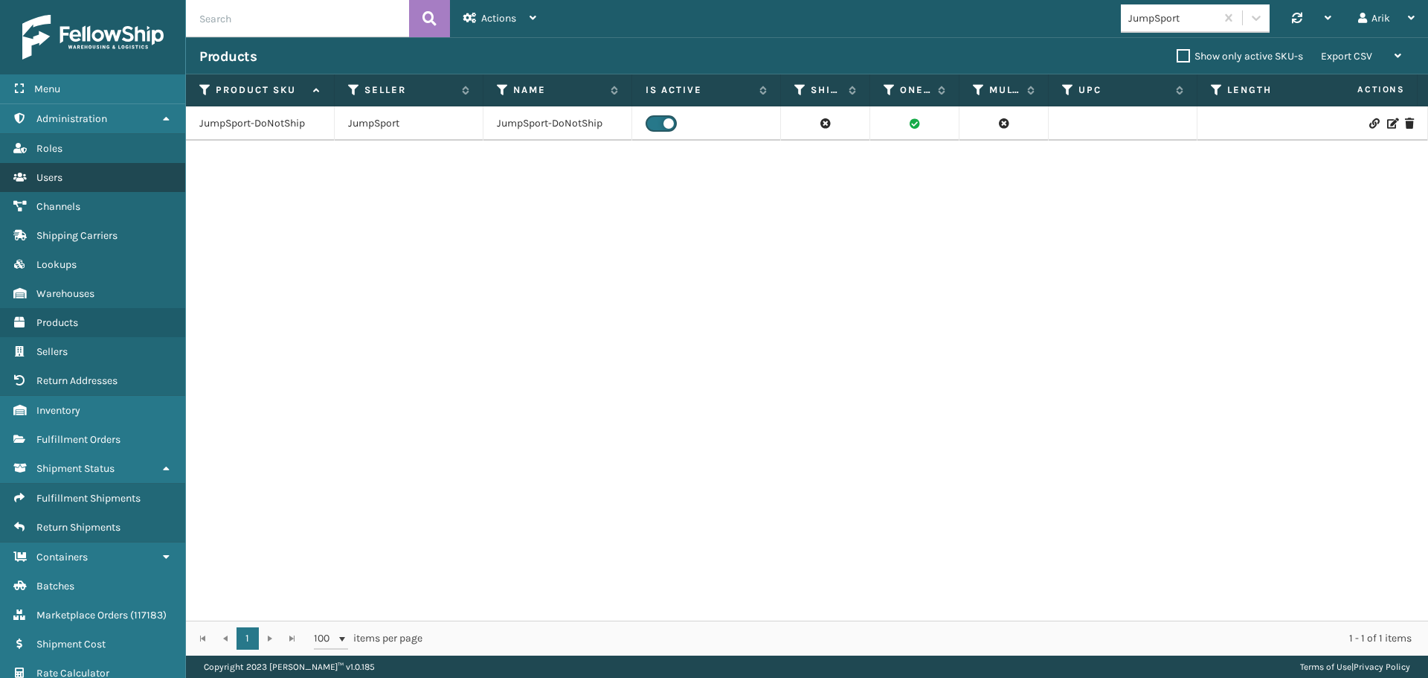
click at [64, 172] on link "Users" at bounding box center [92, 177] width 185 height 29
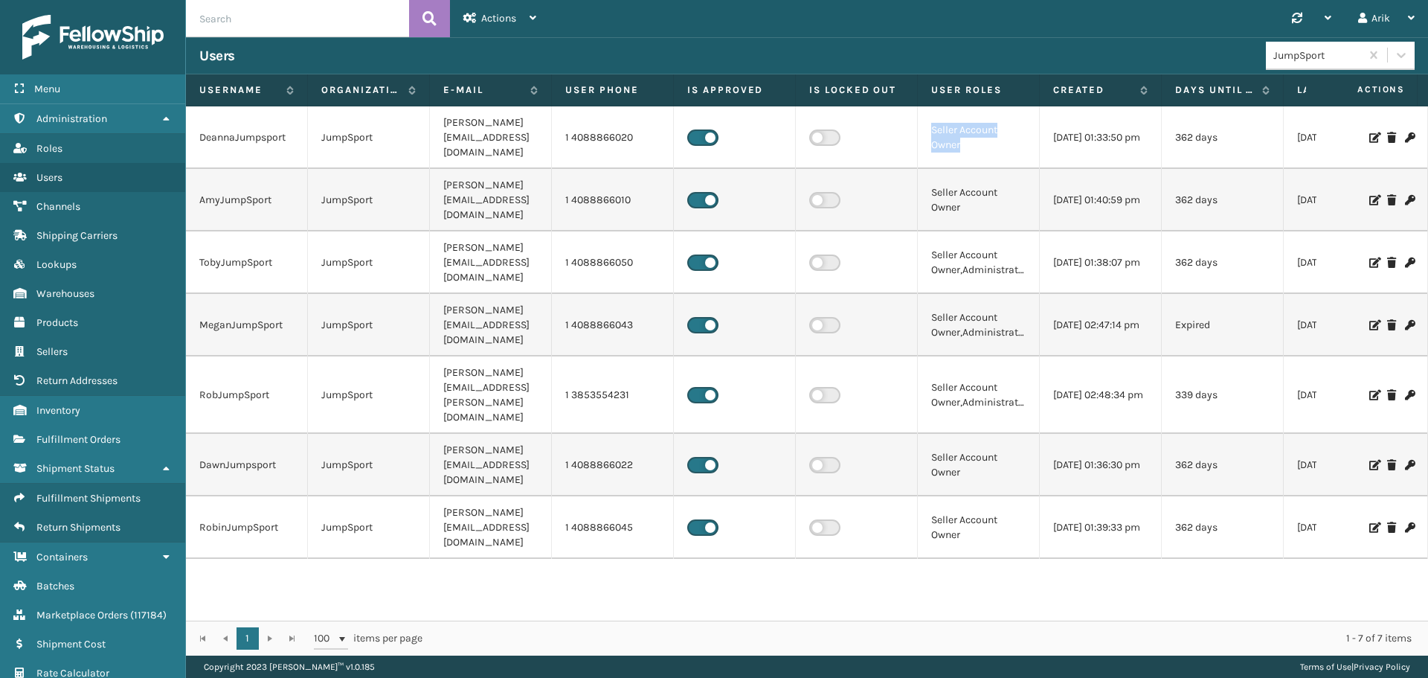
drag, startPoint x: 934, startPoint y: 123, endPoint x: 986, endPoint y: 242, distance: 130.6
click at [968, 141] on td "Seller Account Owner" at bounding box center [979, 137] width 122 height 62
click at [987, 232] on td "Seller Account Owner,Administrators" at bounding box center [979, 262] width 122 height 62
drag, startPoint x: 1168, startPoint y: 282, endPoint x: 1397, endPoint y: 283, distance: 229.1
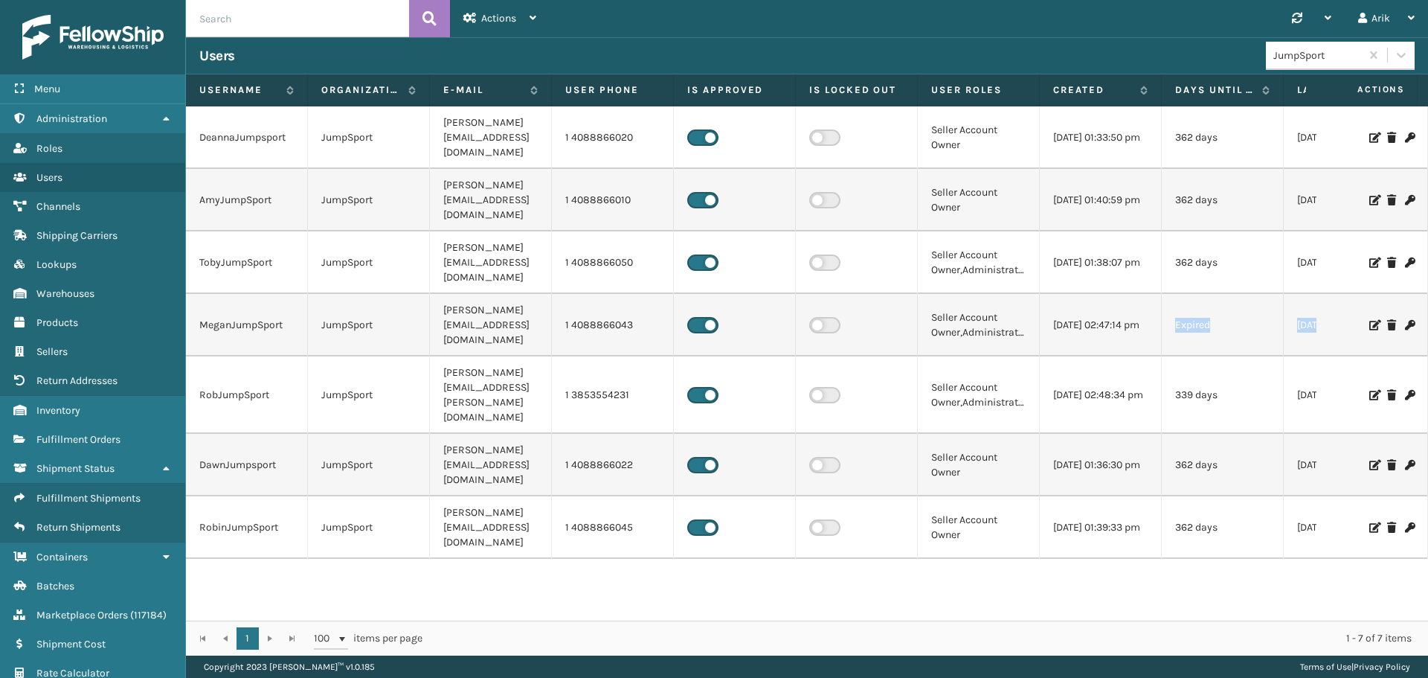
click at [1397, 294] on tr "MeganJumpSport JumpSport [EMAIL_ADDRESS][DOMAIN_NAME] 1 4088866043 Seller Accou…" at bounding box center [851, 325] width 1331 height 62
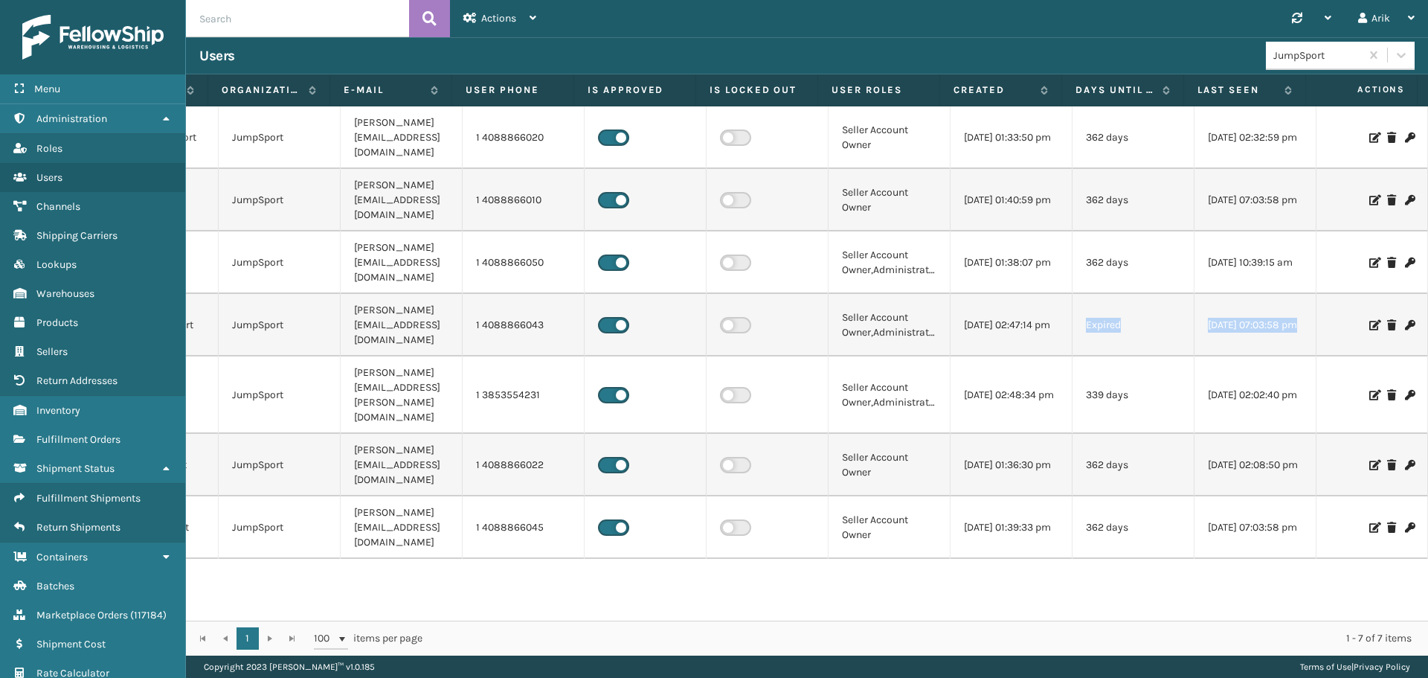
click at [1405, 320] on icon at bounding box center [1409, 325] width 9 height 10
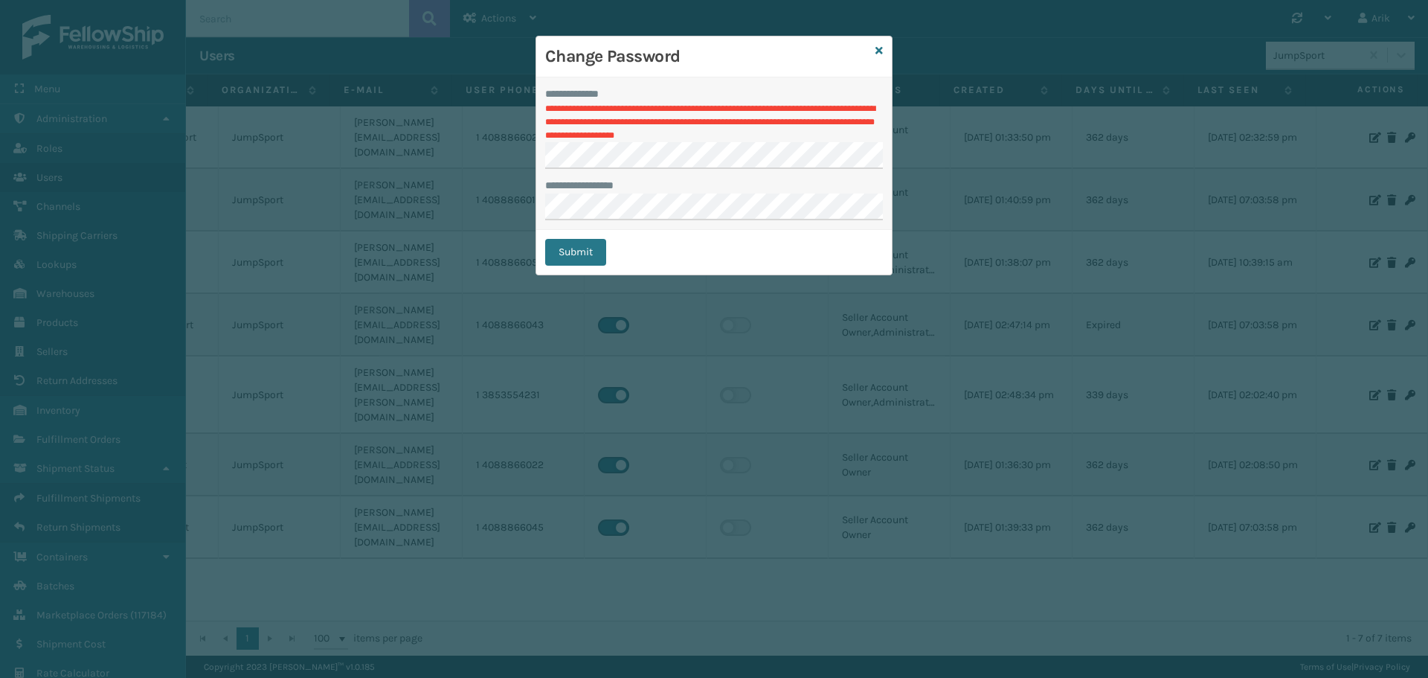
click at [573, 222] on div "**********" at bounding box center [714, 153] width 356 height 152
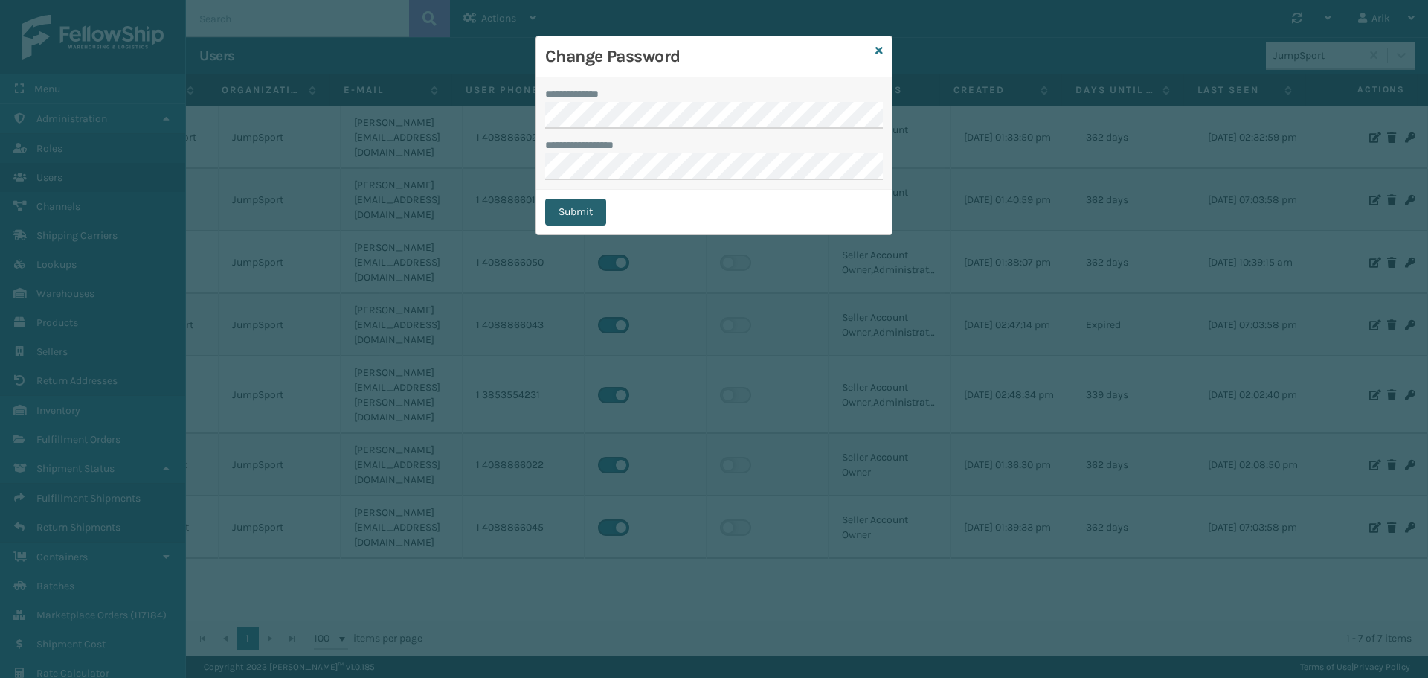
click at [578, 210] on button "Submit" at bounding box center [575, 212] width 61 height 27
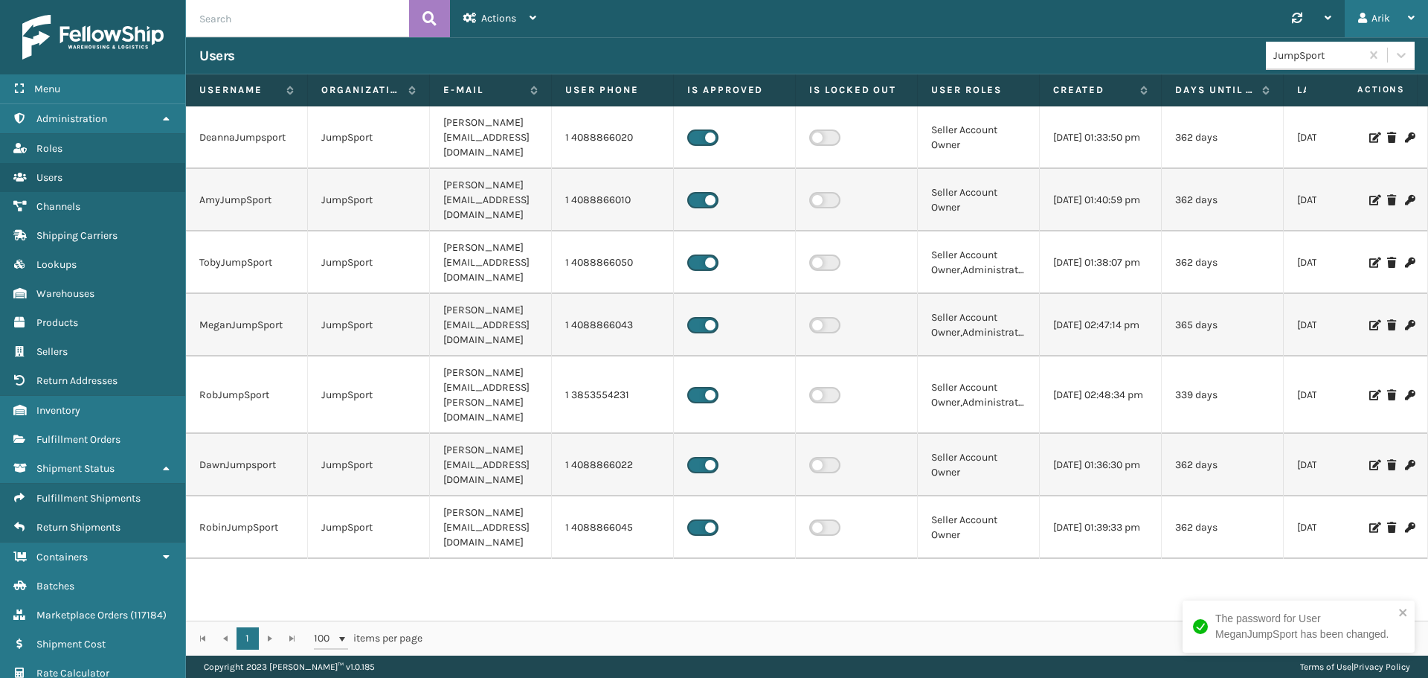
click at [1393, 14] on div "Arik" at bounding box center [1386, 18] width 57 height 37
click at [1266, 61] on li "Log Out" at bounding box center [1327, 58] width 199 height 40
